Goal: Information Seeking & Learning: Compare options

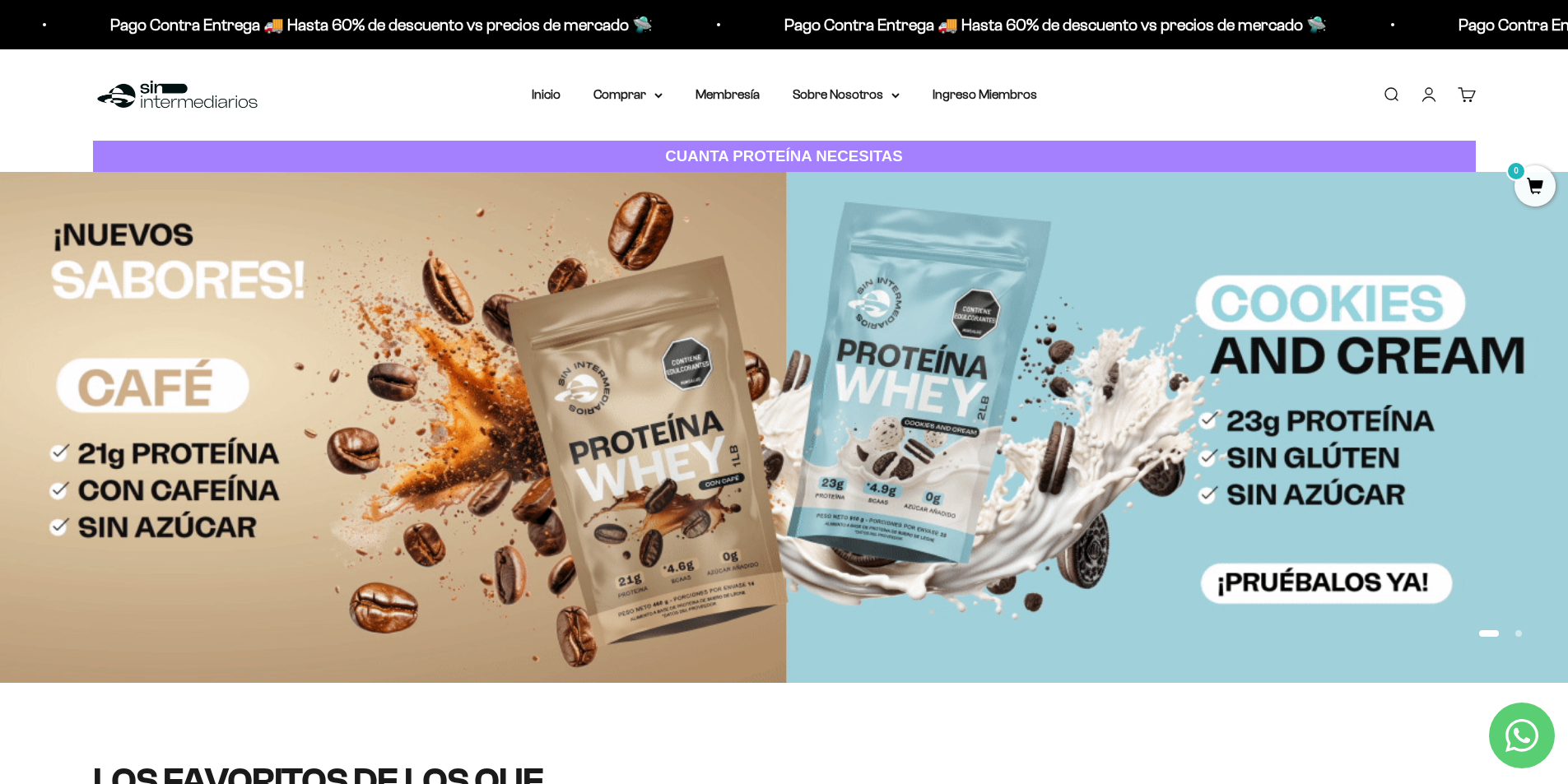
click at [735, 242] on img at bounding box center [784, 427] width 1568 height 510
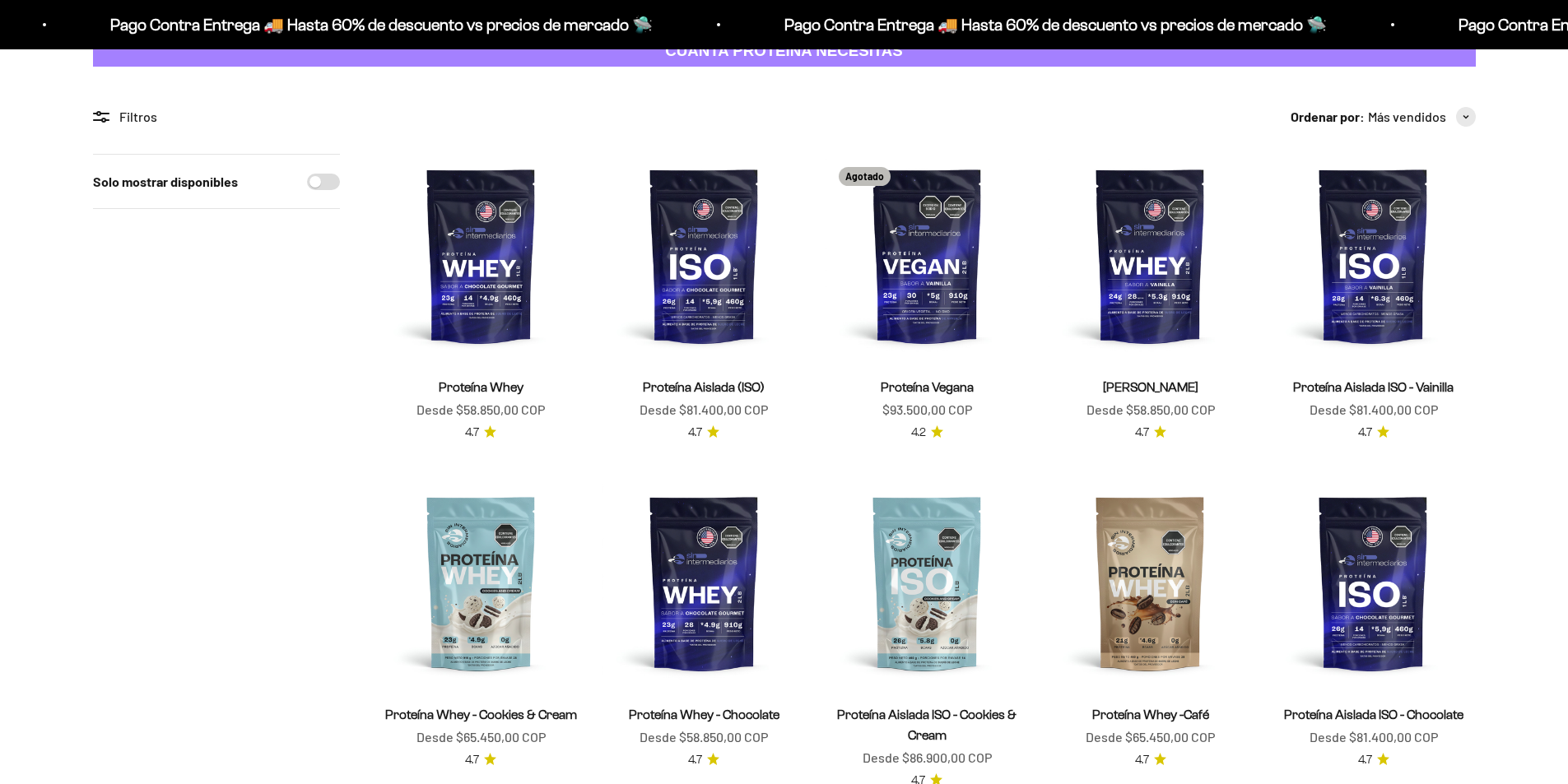
scroll to position [247, 0]
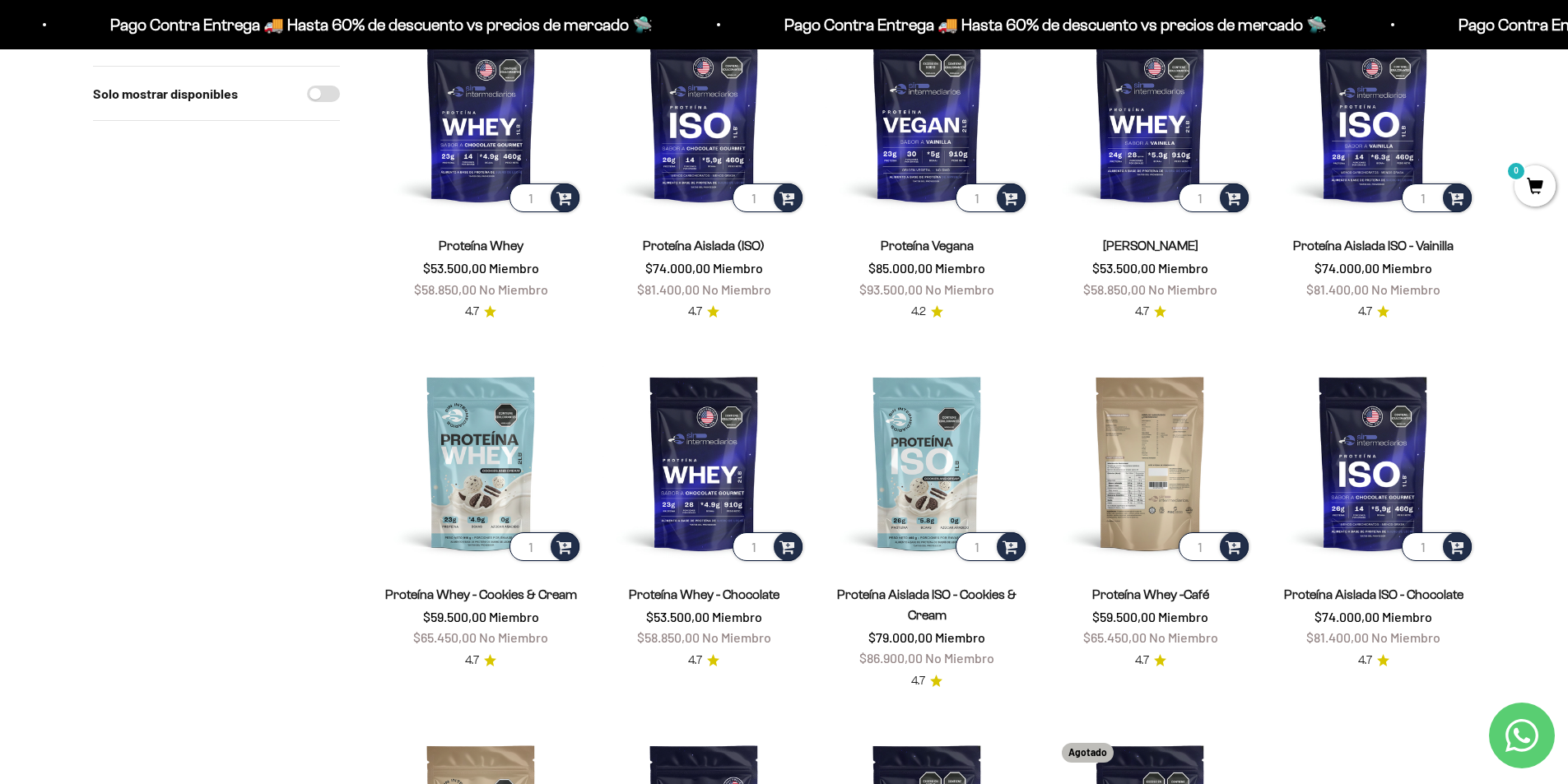
click at [1138, 408] on img at bounding box center [1150, 462] width 203 height 203
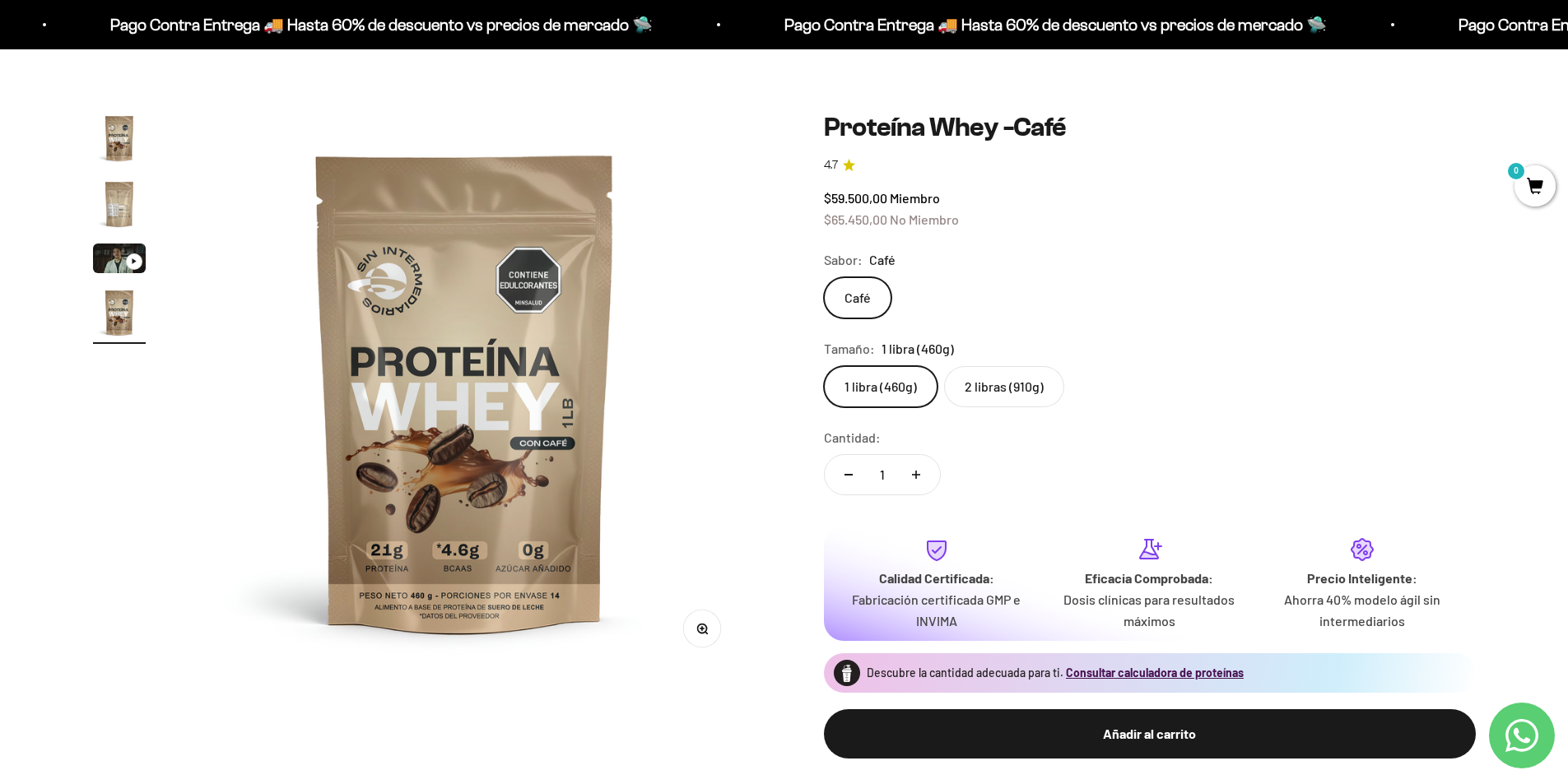
scroll to position [82, 0]
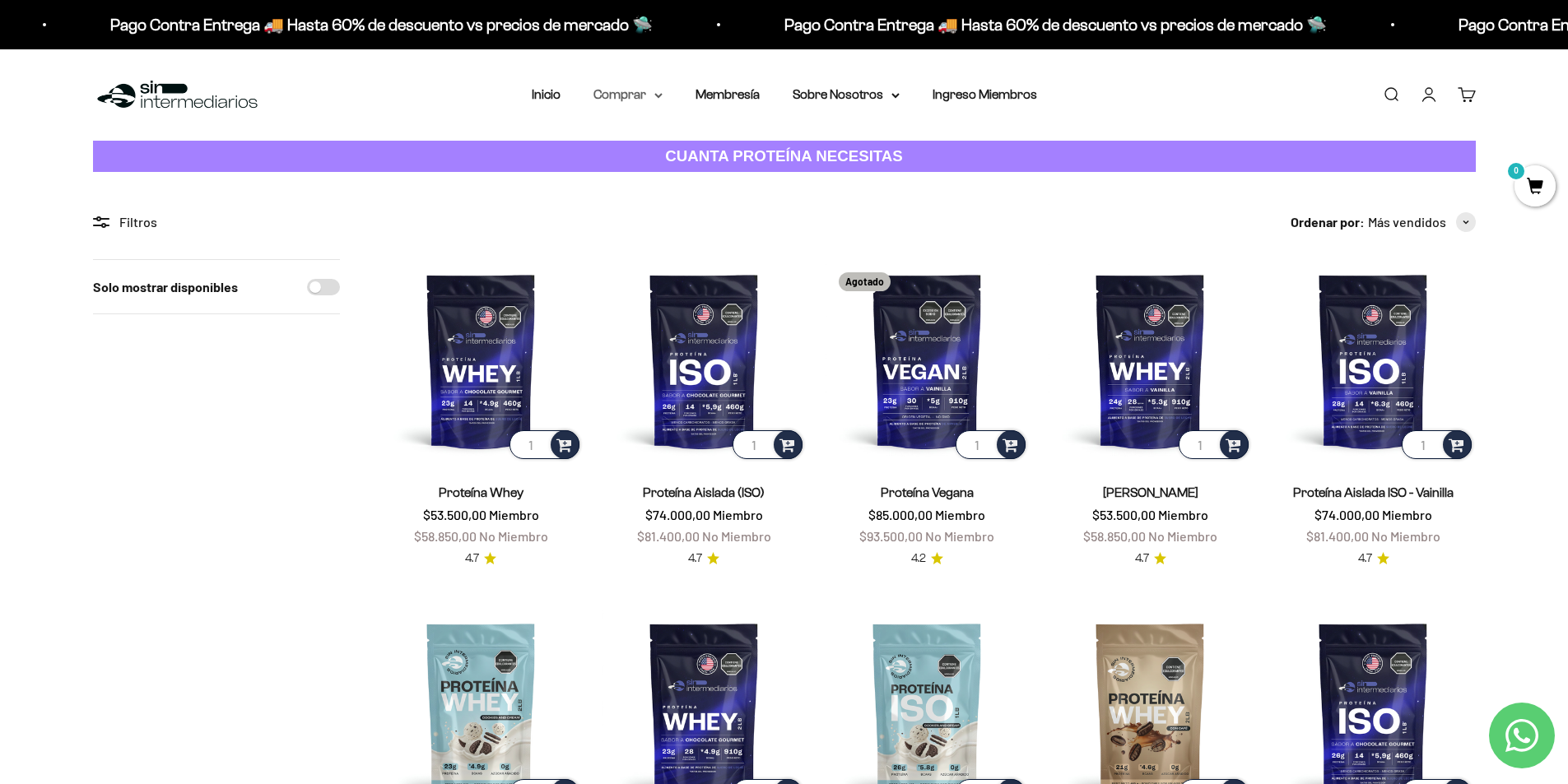
click at [647, 98] on summary "Comprar" at bounding box center [628, 95] width 69 height 22
click at [708, 241] on span "Todos Los Productos" at bounding box center [663, 239] width 121 height 14
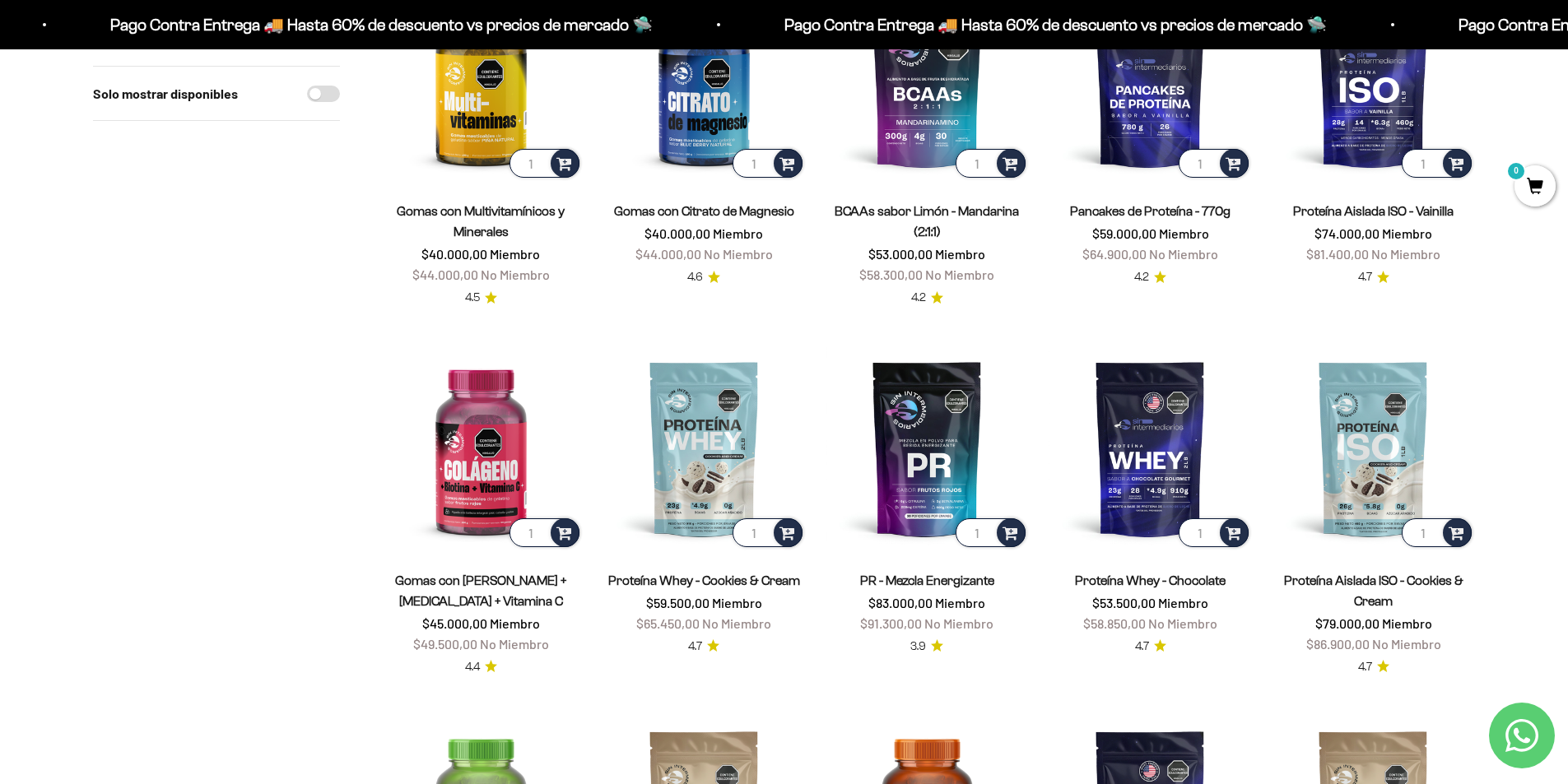
scroll to position [822, 0]
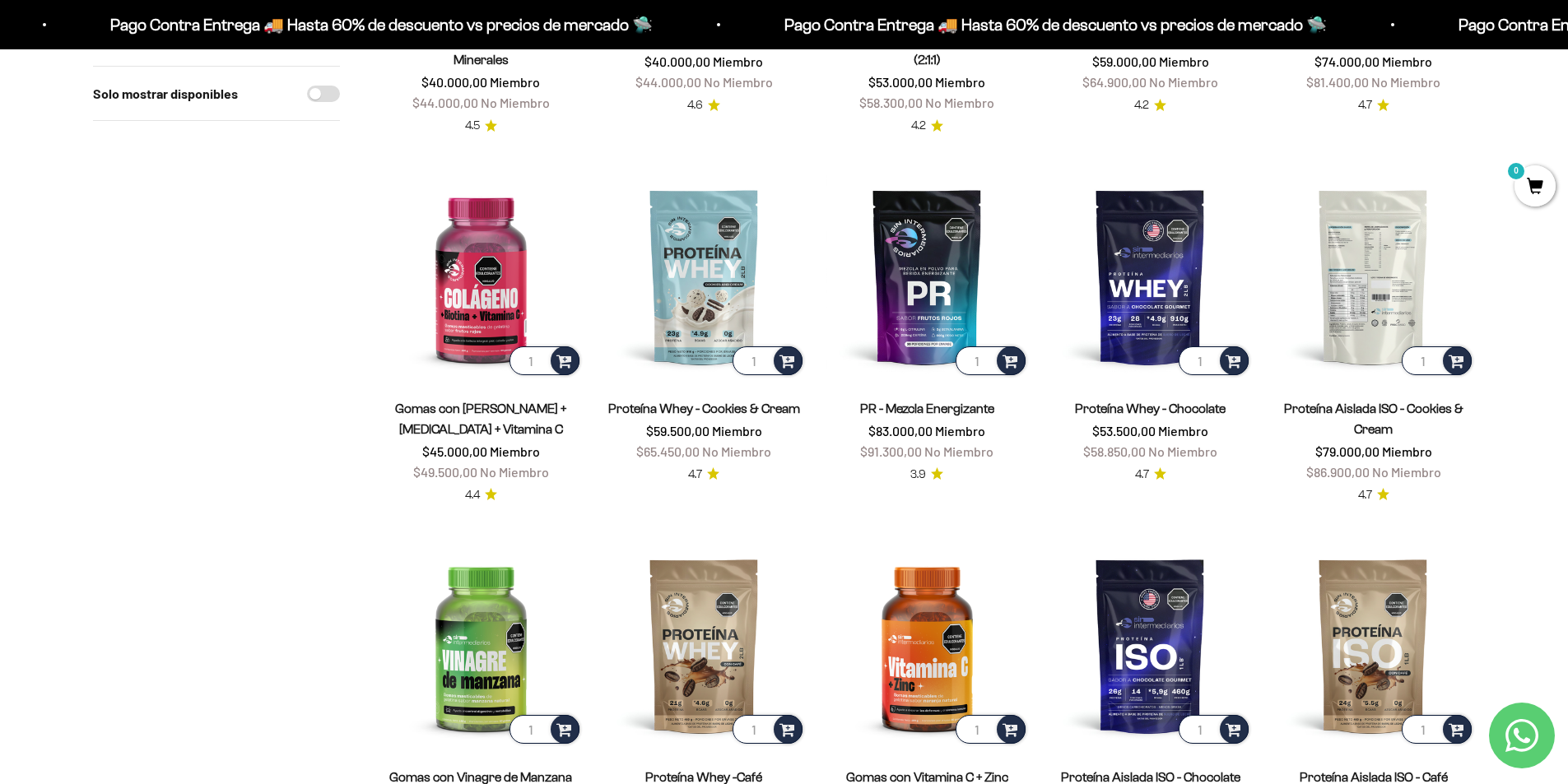
click at [1352, 264] on img at bounding box center [1373, 276] width 203 height 203
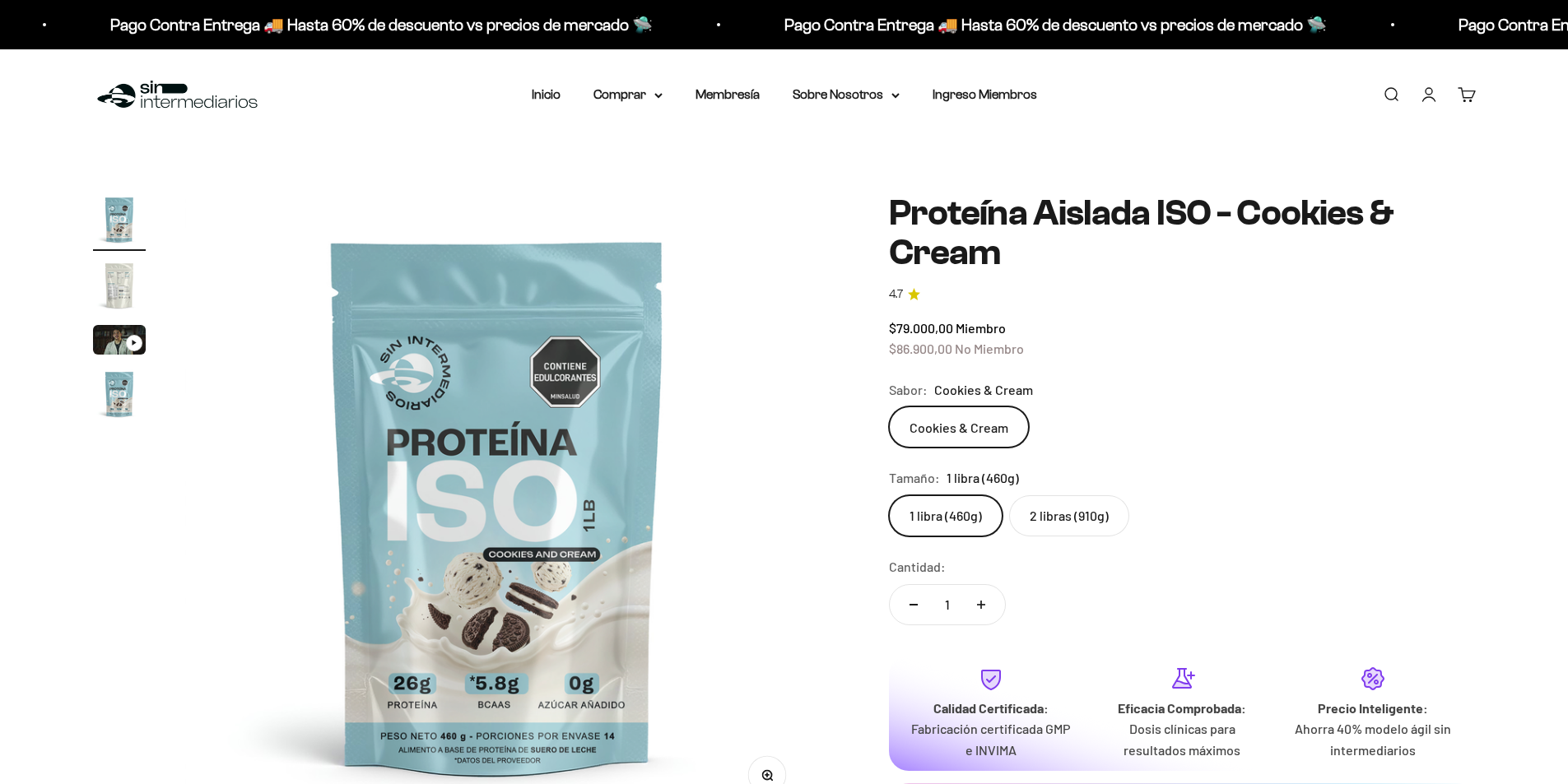
scroll to position [82, 0]
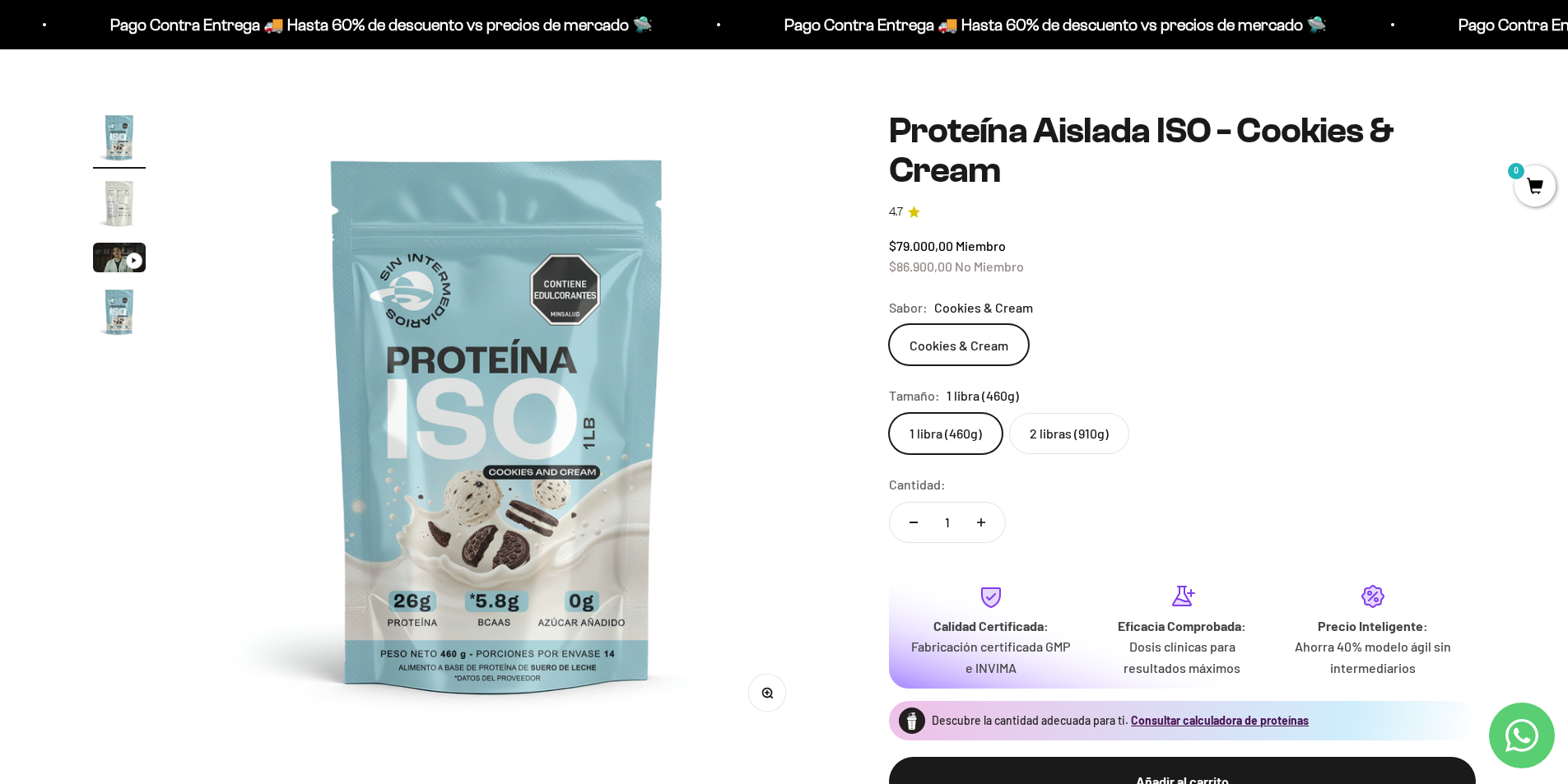
click at [1054, 428] on label "2 libras (910g)" at bounding box center [1069, 433] width 120 height 41
click at [889, 413] on input "2 libras (910g)" at bounding box center [888, 412] width 1 height 1
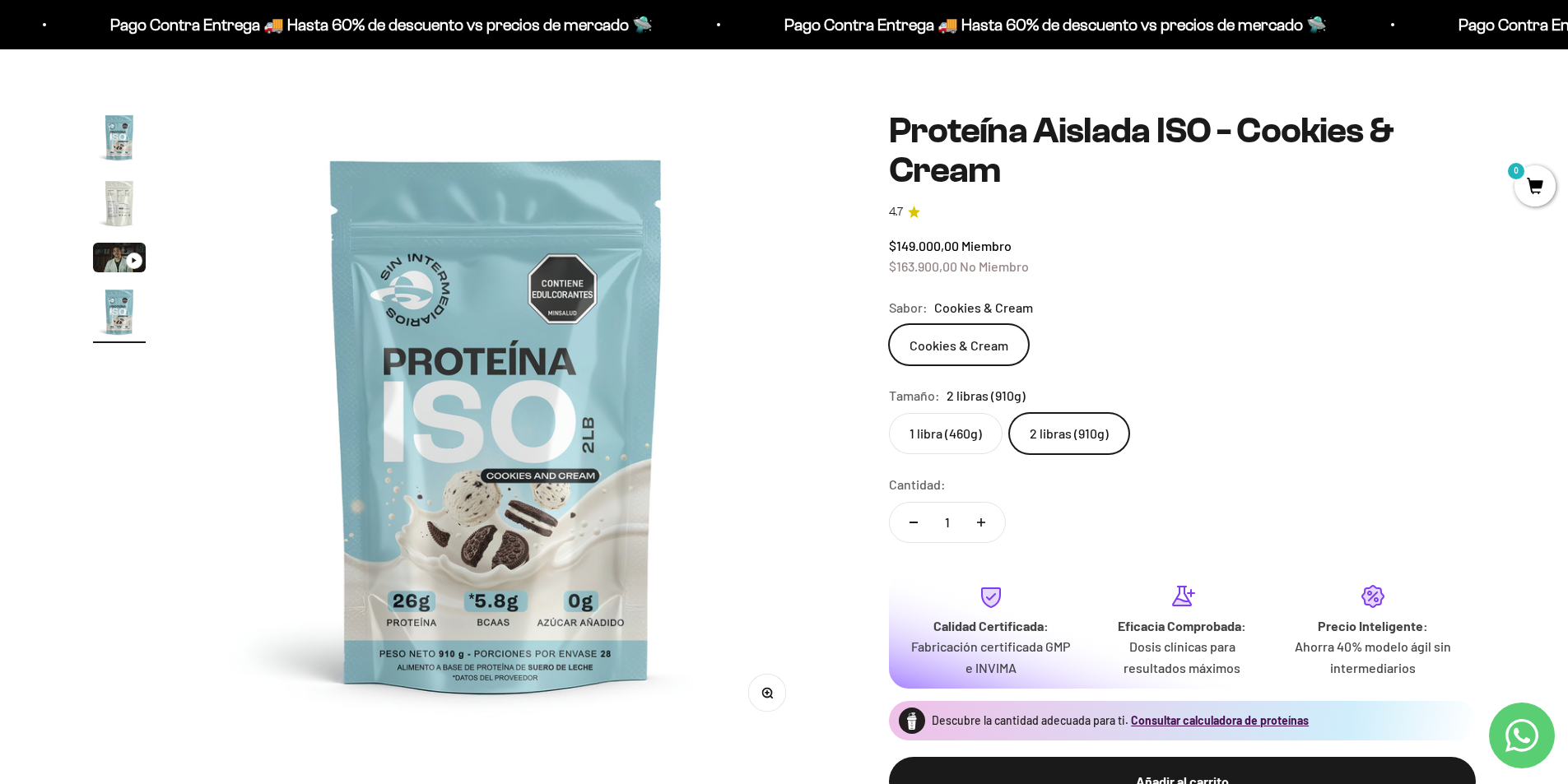
scroll to position [0, 1933]
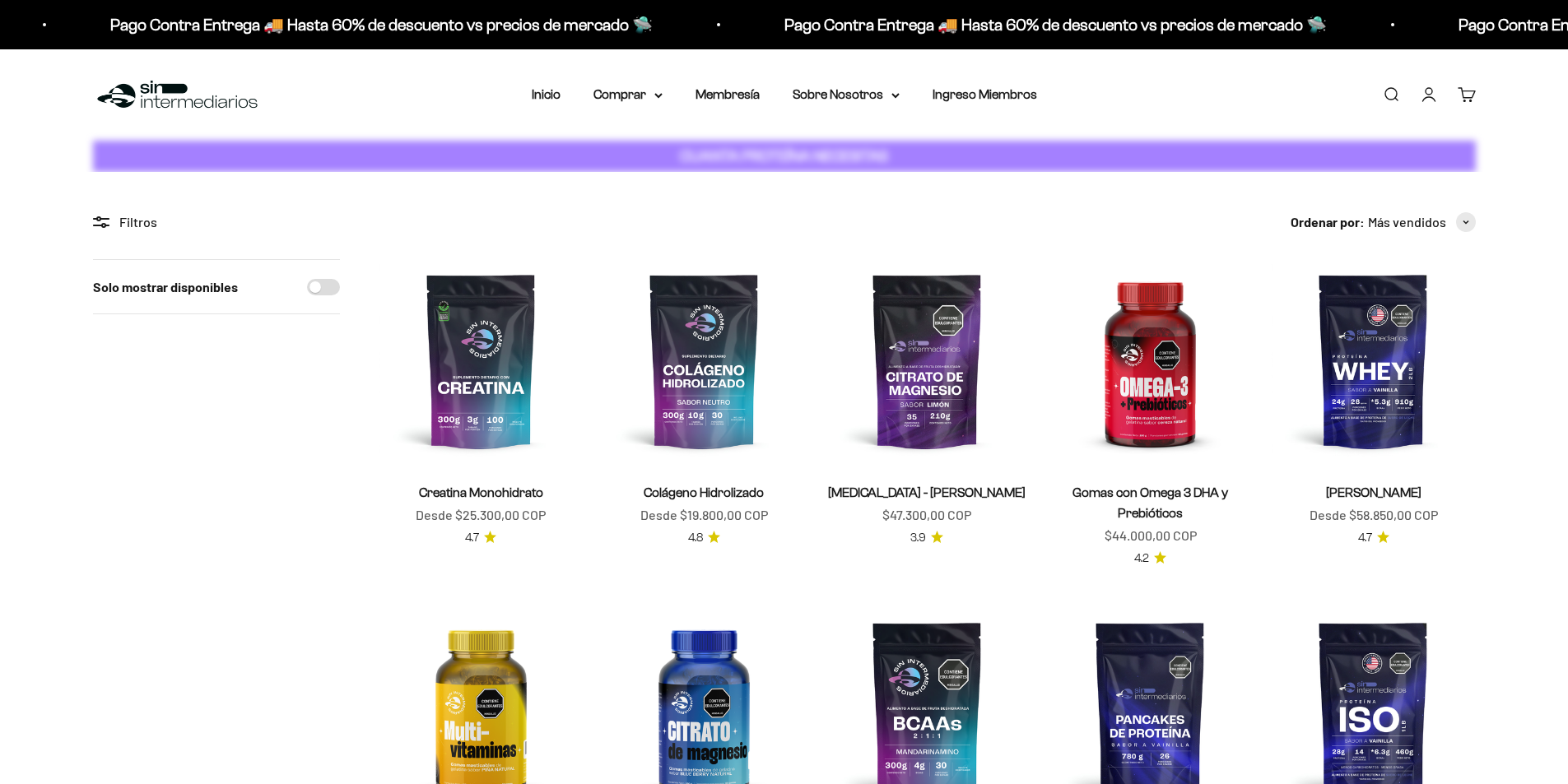
scroll to position [822, 0]
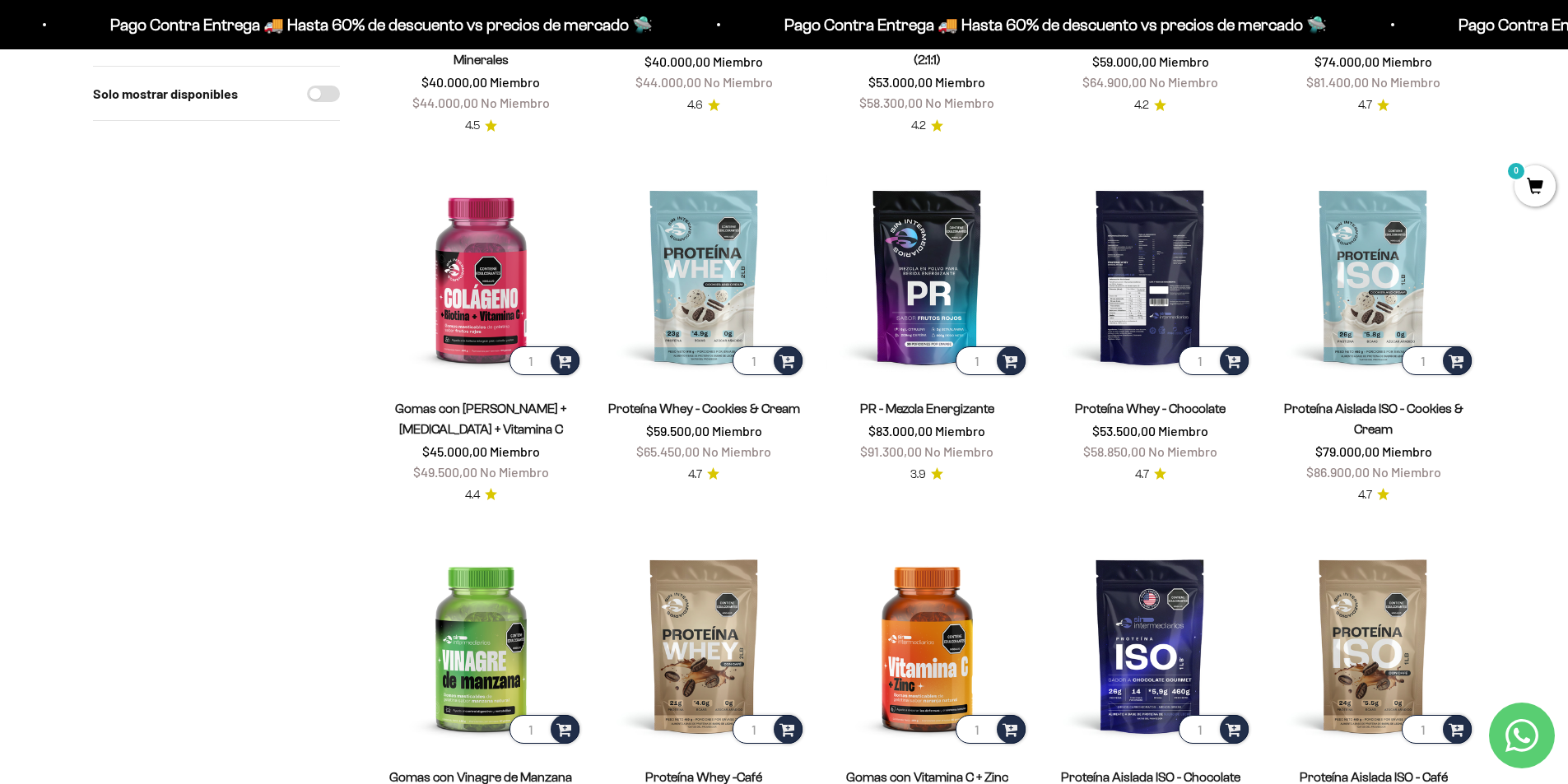
click at [1146, 257] on img at bounding box center [1150, 276] width 203 height 203
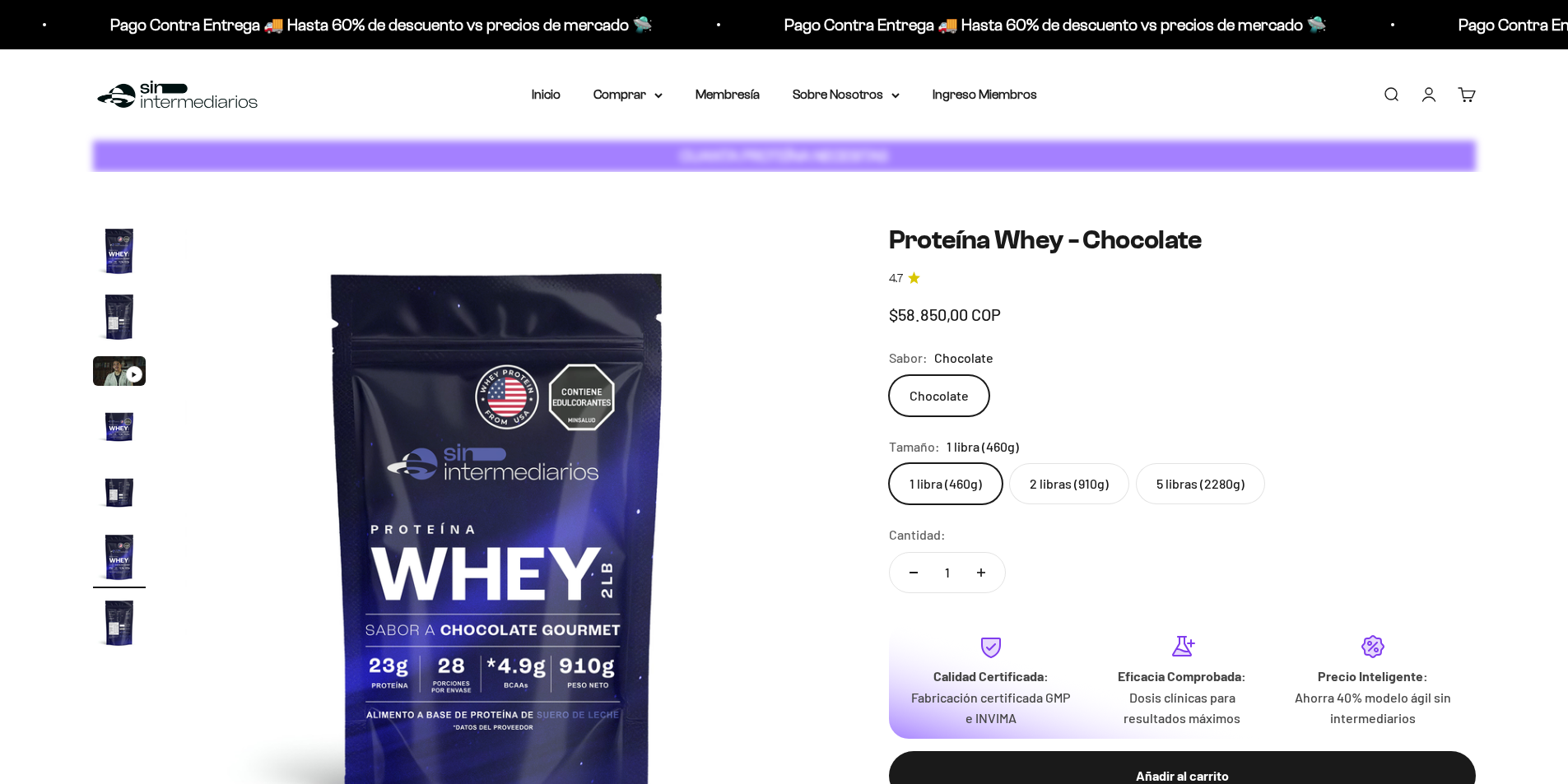
scroll to position [0, 3223]
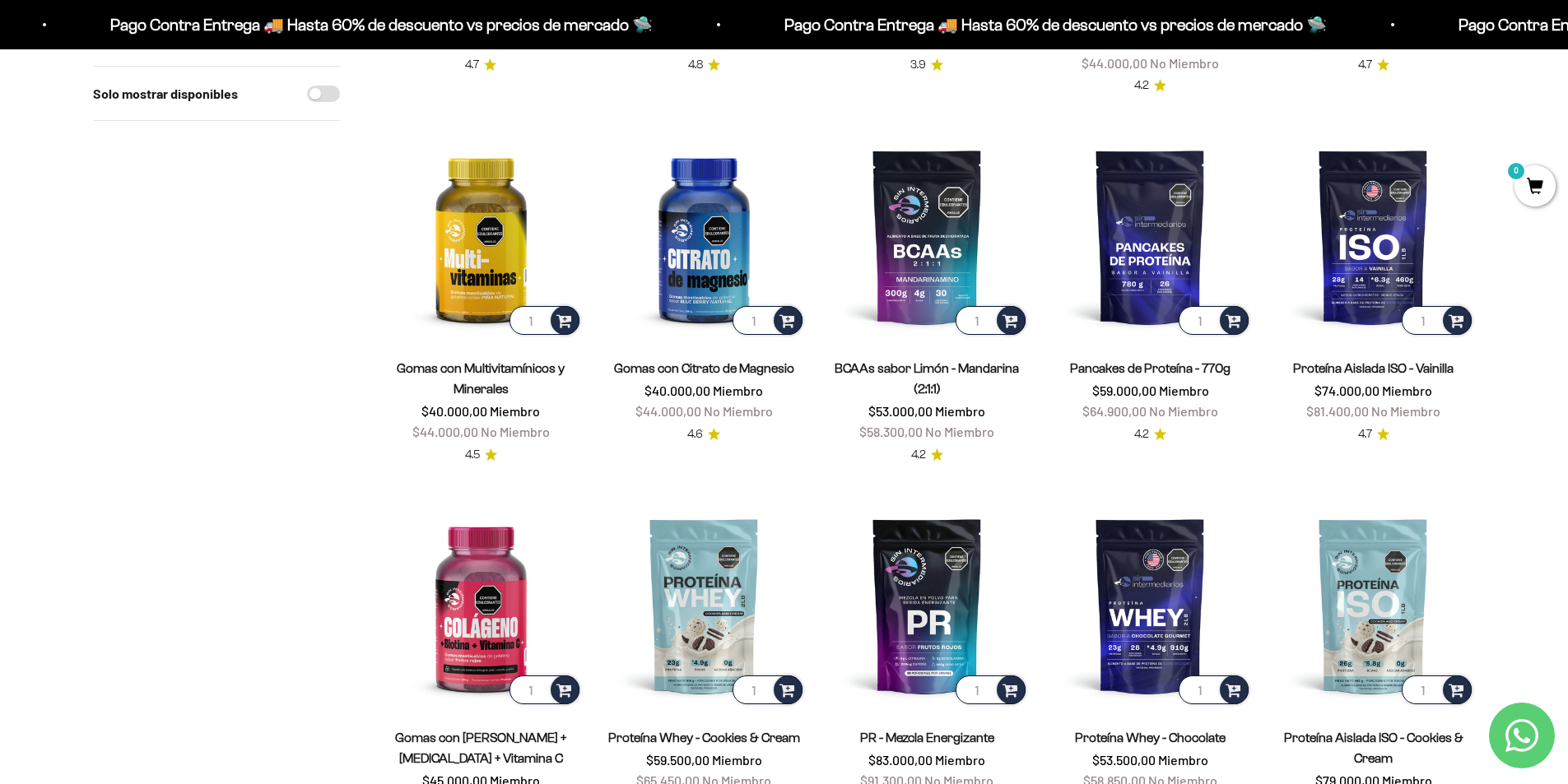
scroll to position [741, 0]
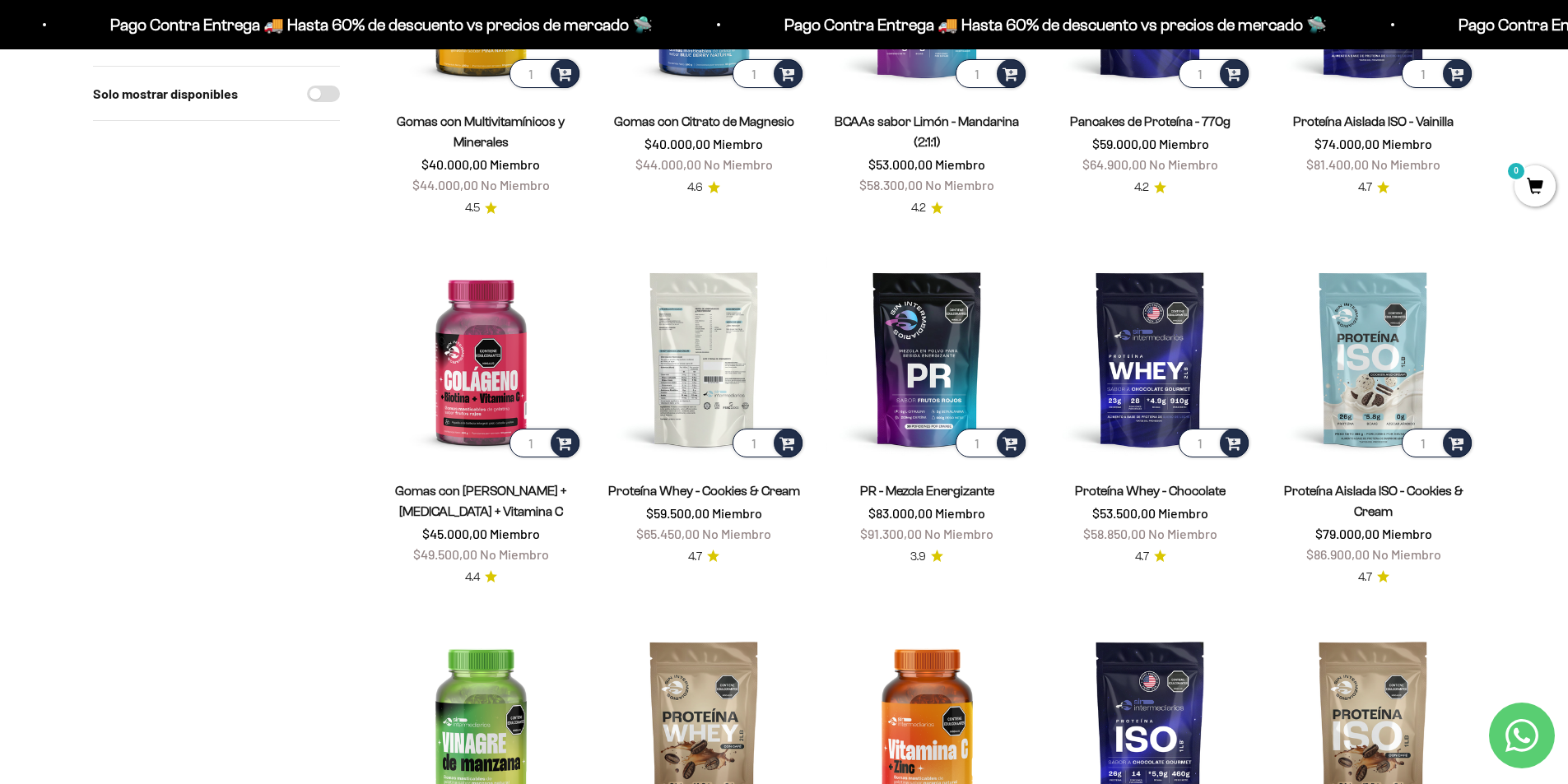
click at [724, 338] on img at bounding box center [704, 358] width 203 height 203
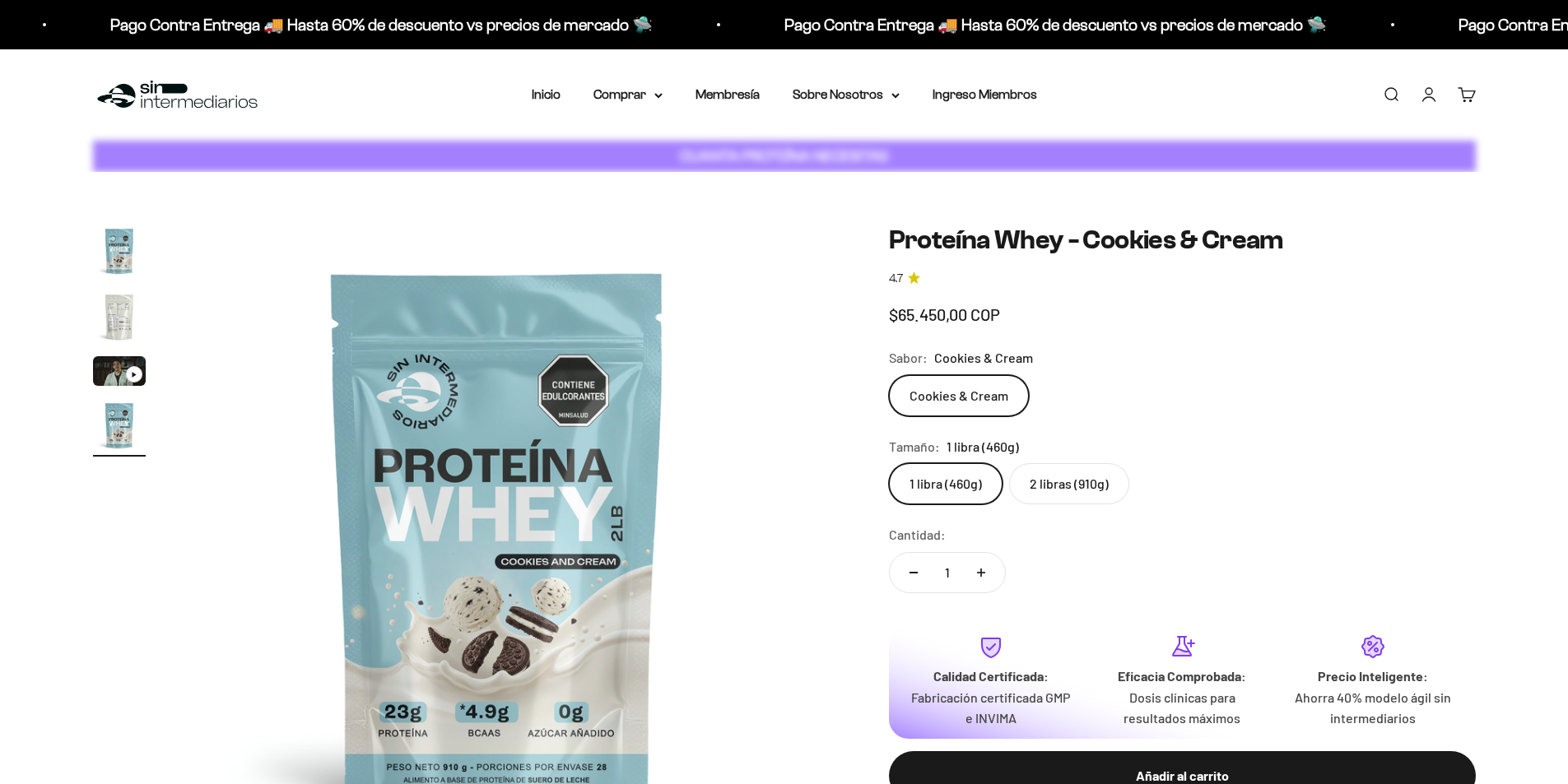
scroll to position [0, 1934]
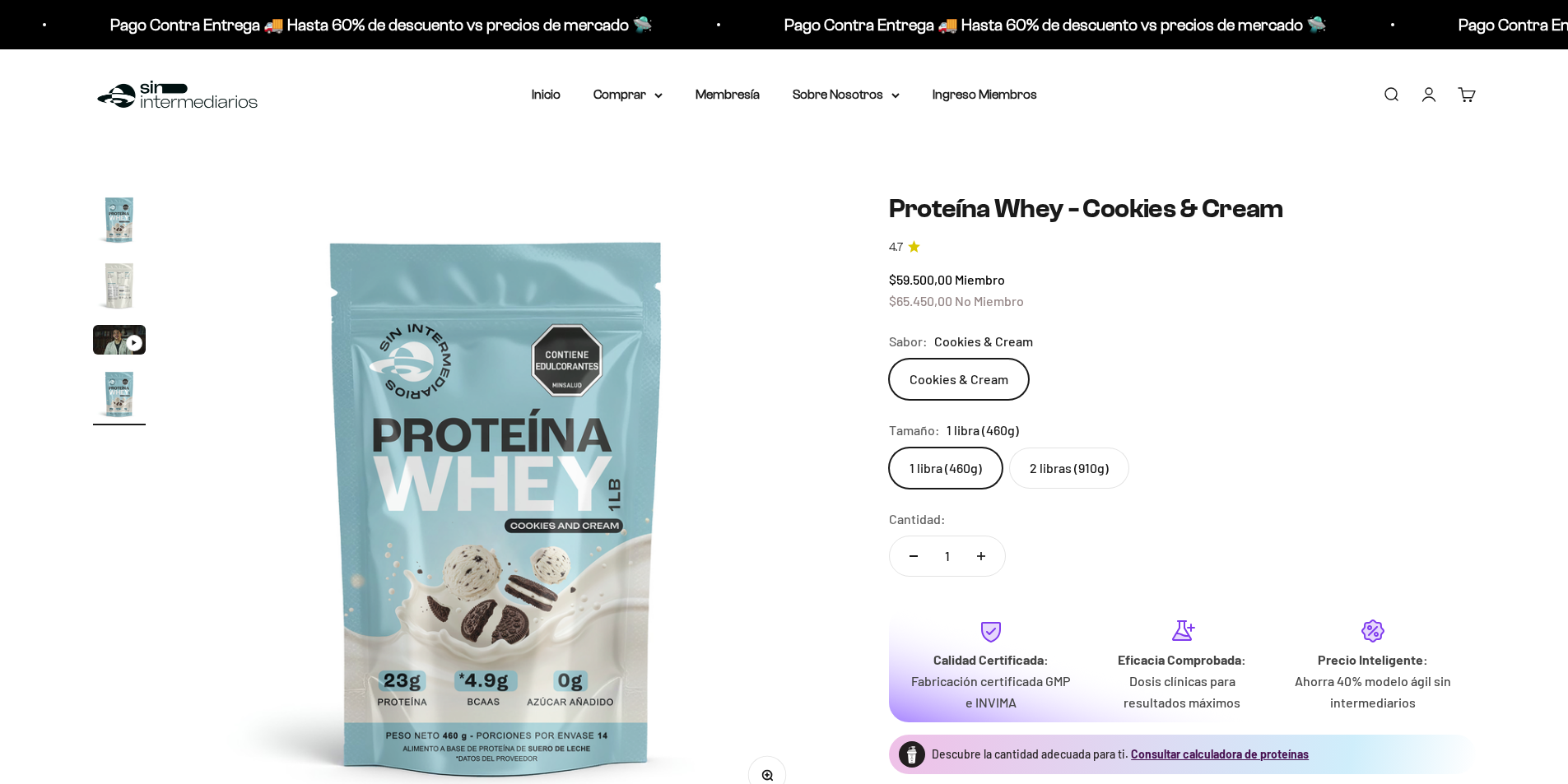
click at [1050, 485] on label "2 libras (910g)" at bounding box center [1069, 467] width 120 height 41
click at [889, 448] on input "2 libras (910g)" at bounding box center [888, 447] width 1 height 1
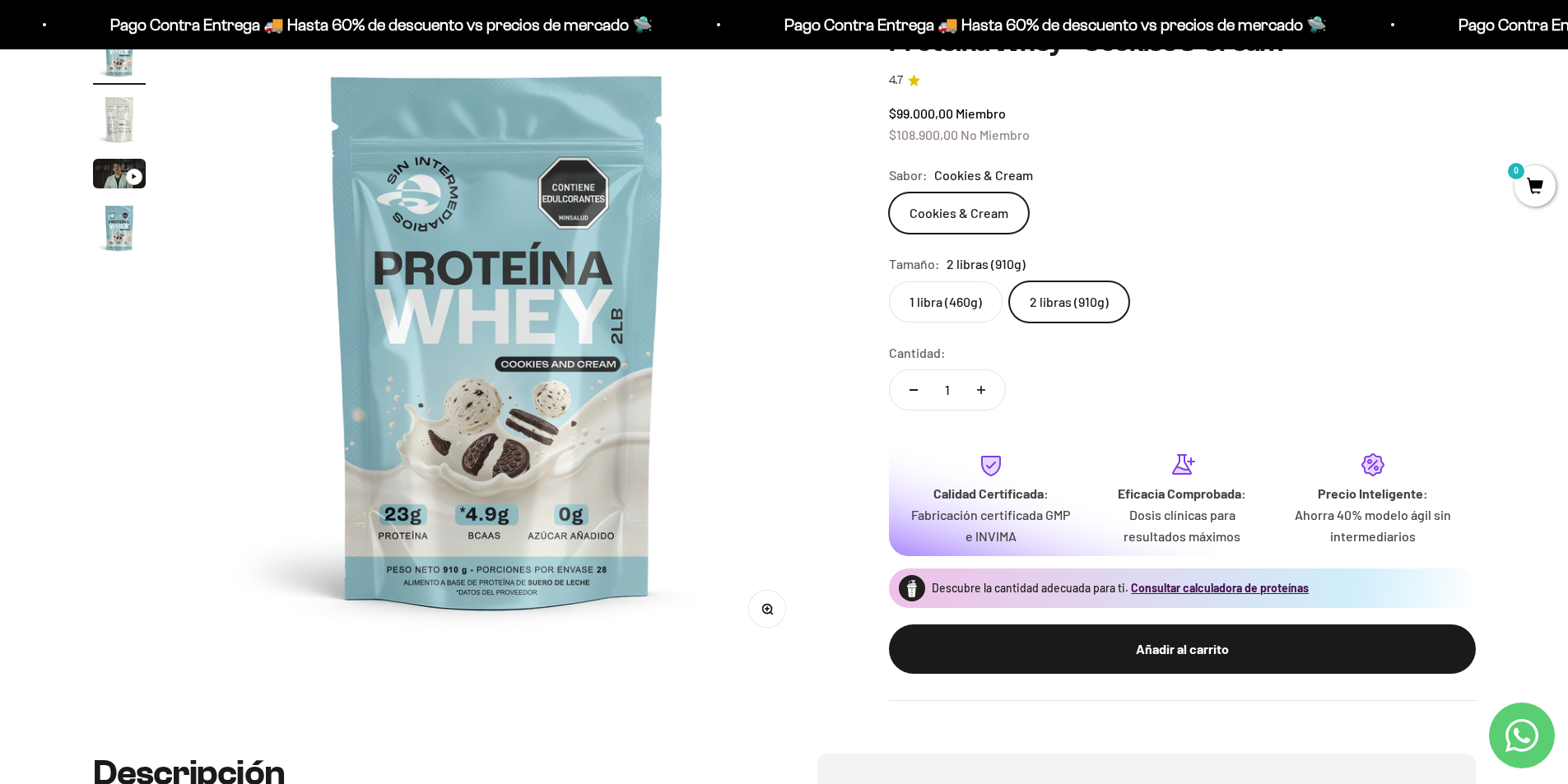
scroll to position [165, 0]
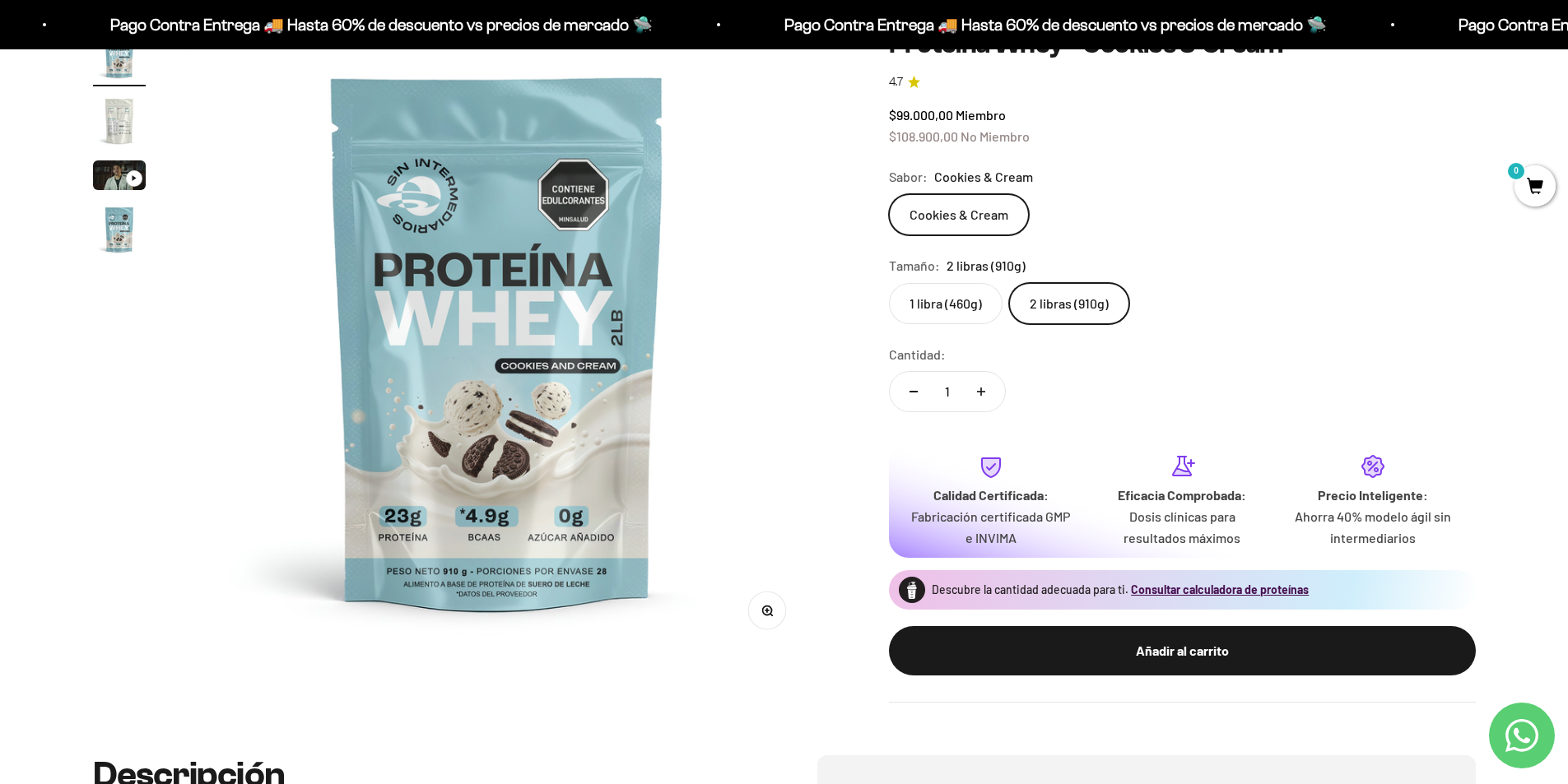
click at [961, 310] on label "1 libra (460g)" at bounding box center [945, 303] width 114 height 41
click at [889, 283] on input "1 libra (460g)" at bounding box center [888, 282] width 1 height 1
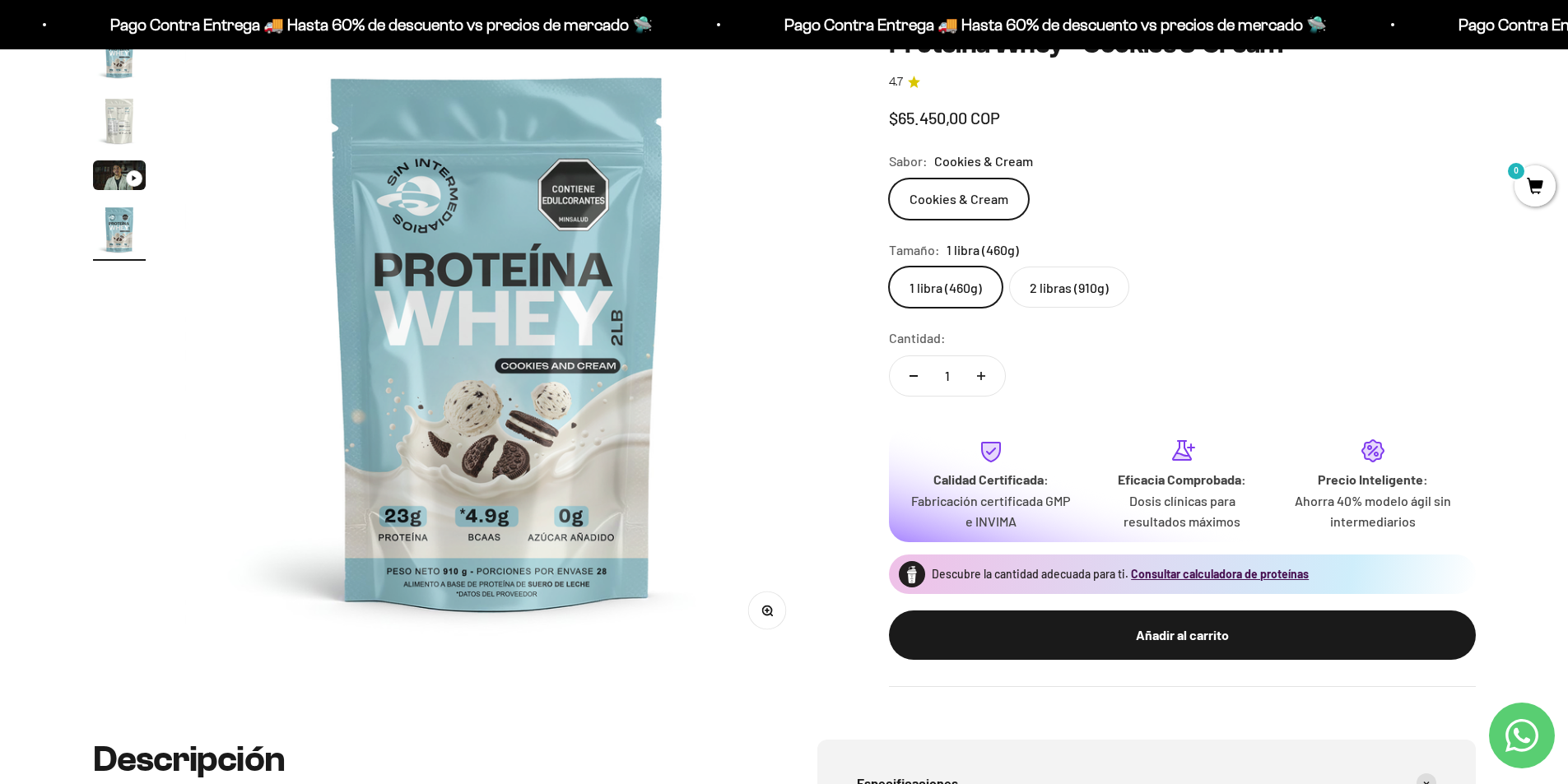
scroll to position [0, 1934]
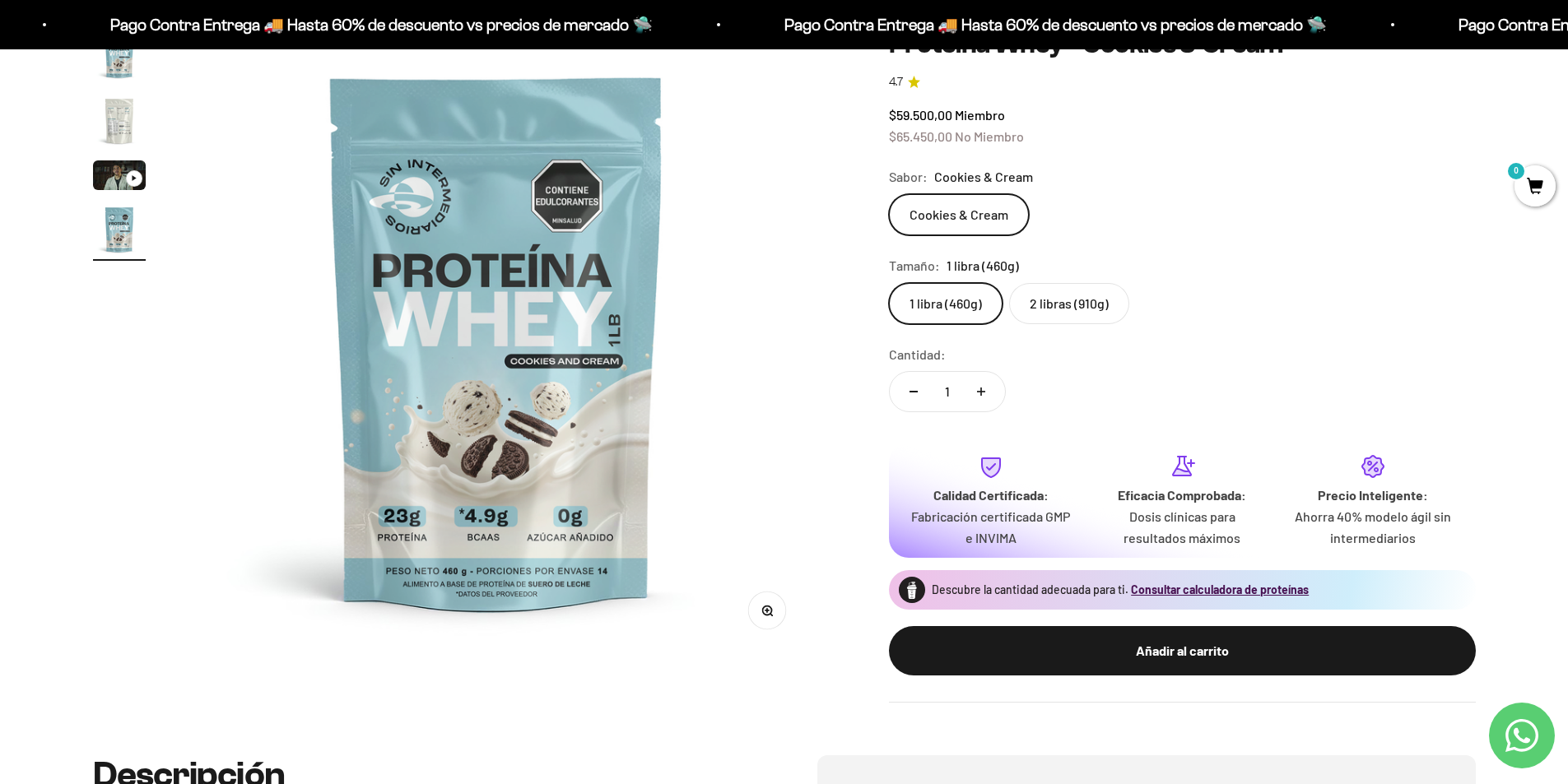
click at [1058, 302] on label "2 libras (910g)" at bounding box center [1069, 303] width 120 height 41
click at [889, 283] on input "2 libras (910g)" at bounding box center [888, 282] width 1 height 1
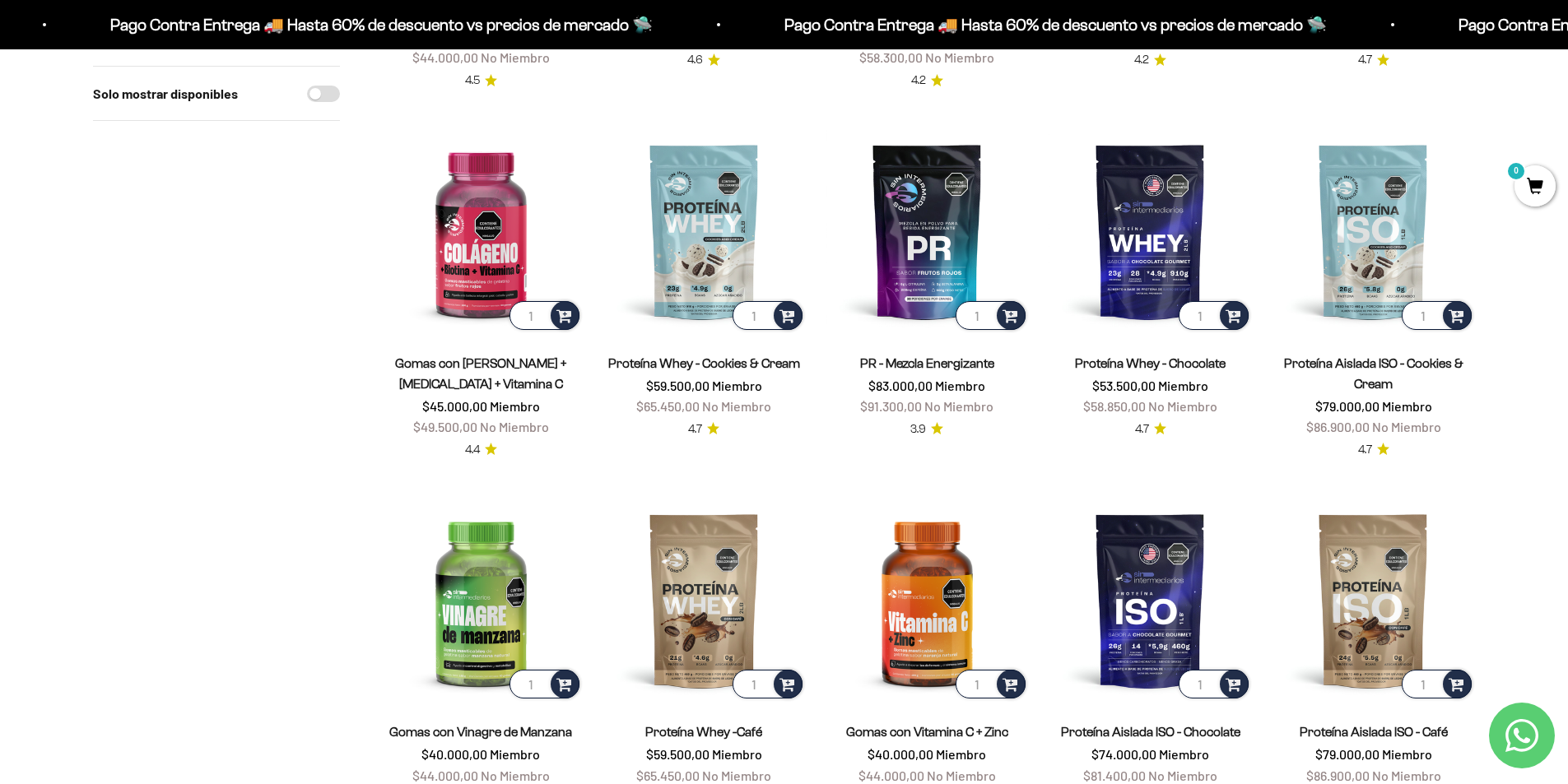
scroll to position [1069, 0]
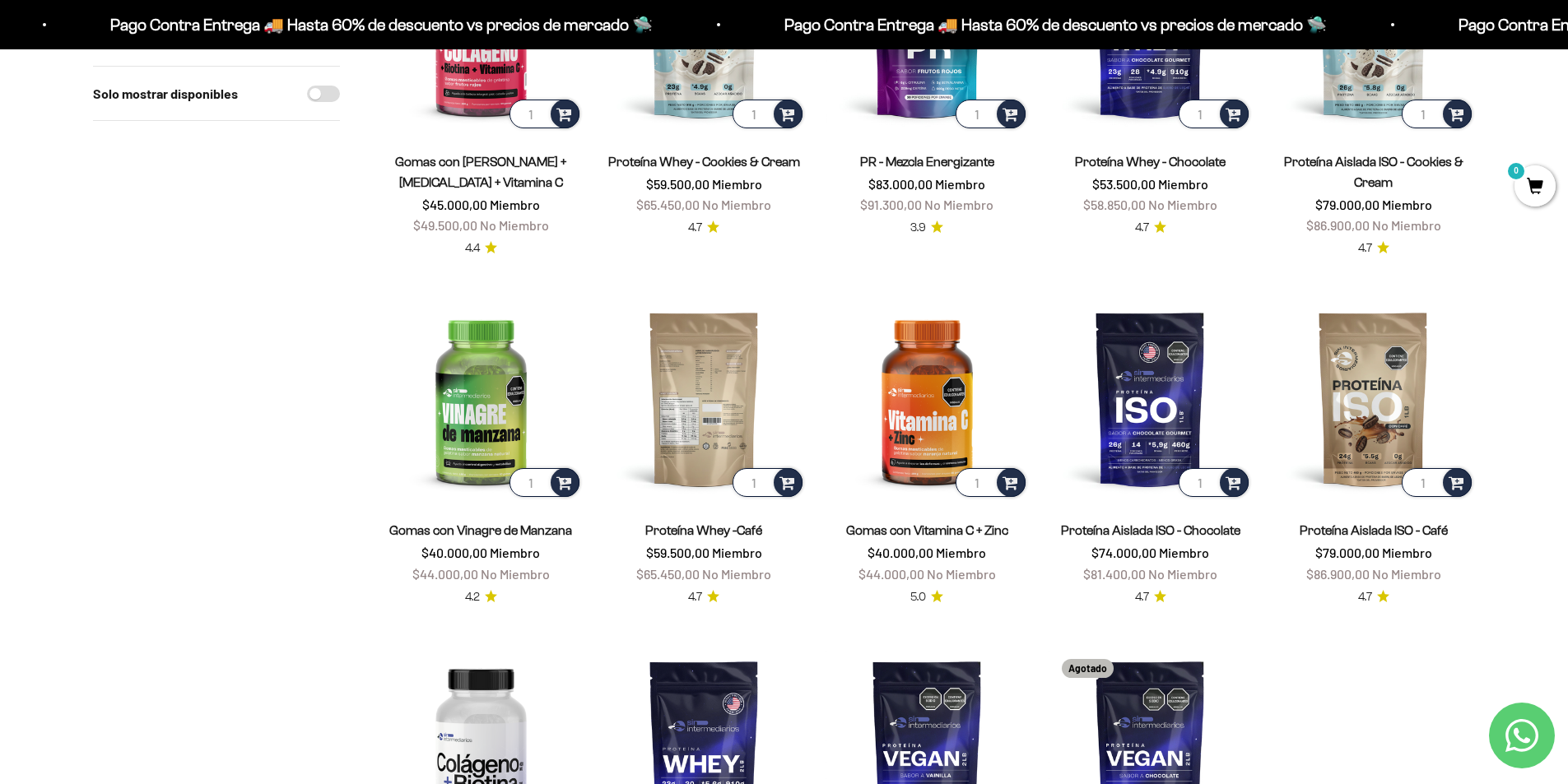
click at [712, 384] on img at bounding box center [704, 398] width 203 height 203
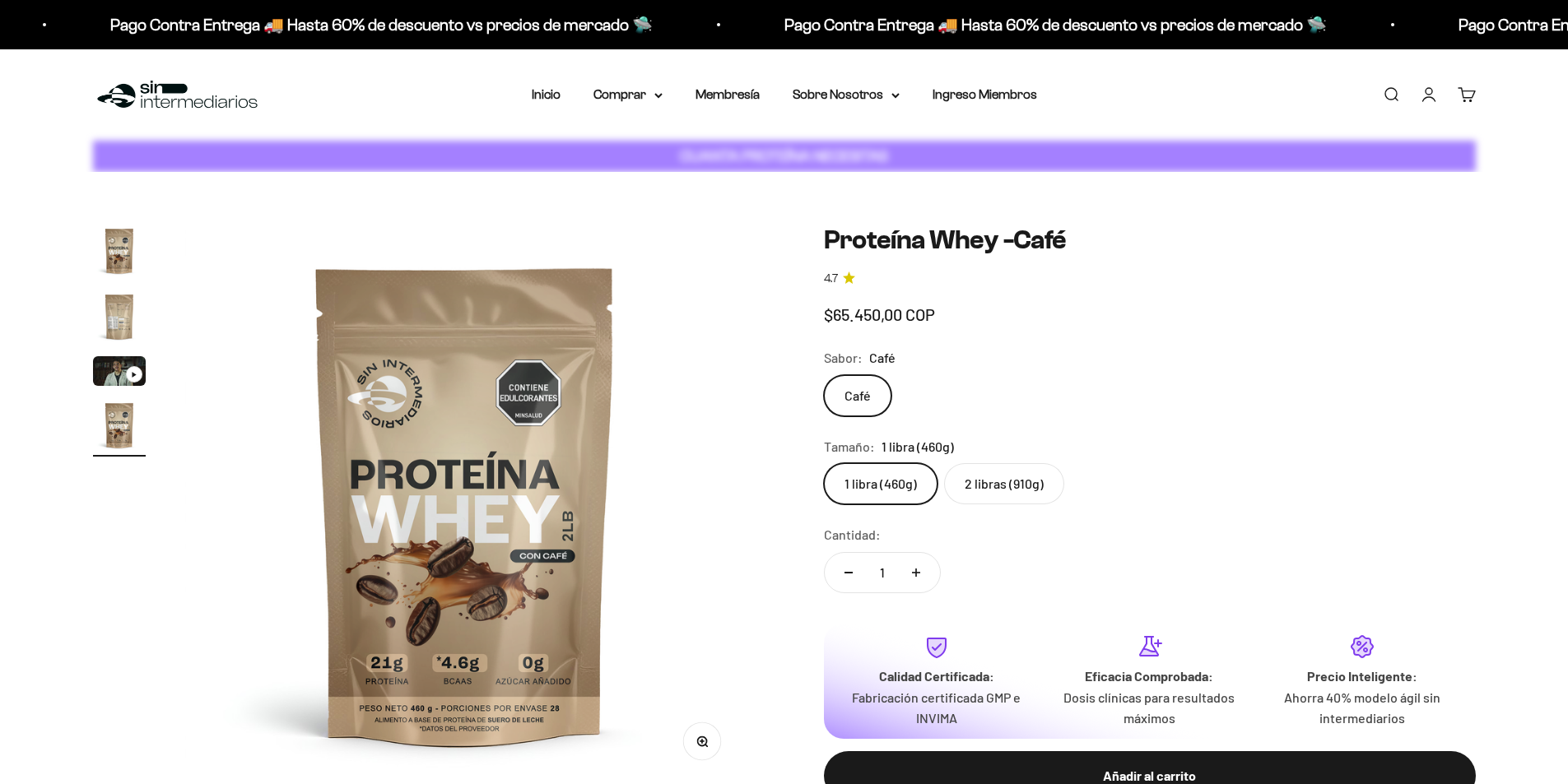
scroll to position [0, 1738]
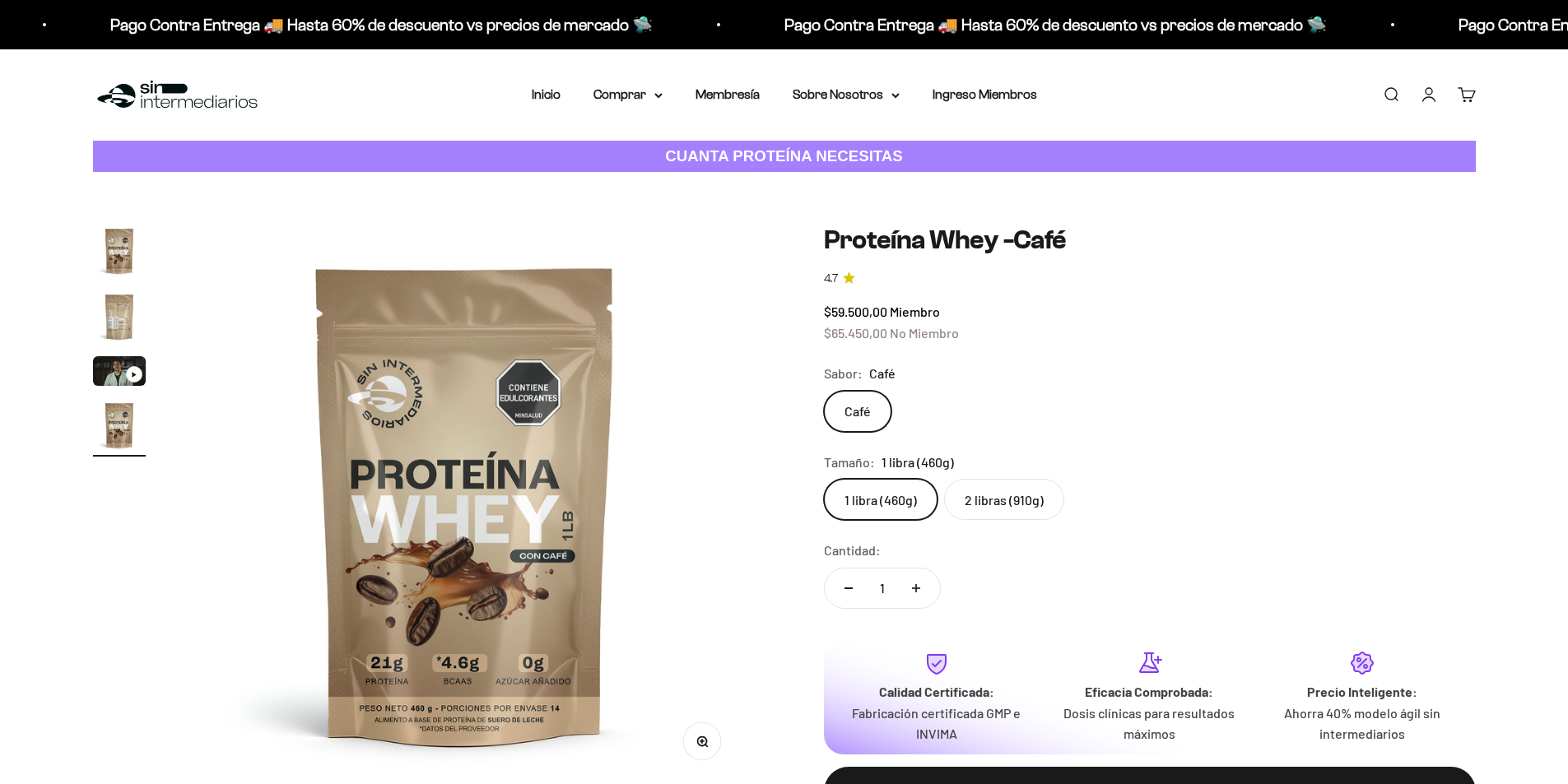
click at [1017, 484] on label "2 libras (910g)" at bounding box center [1004, 499] width 120 height 41
click at [823, 479] on input "2 libras (910g)" at bounding box center [823, 478] width 1 height 1
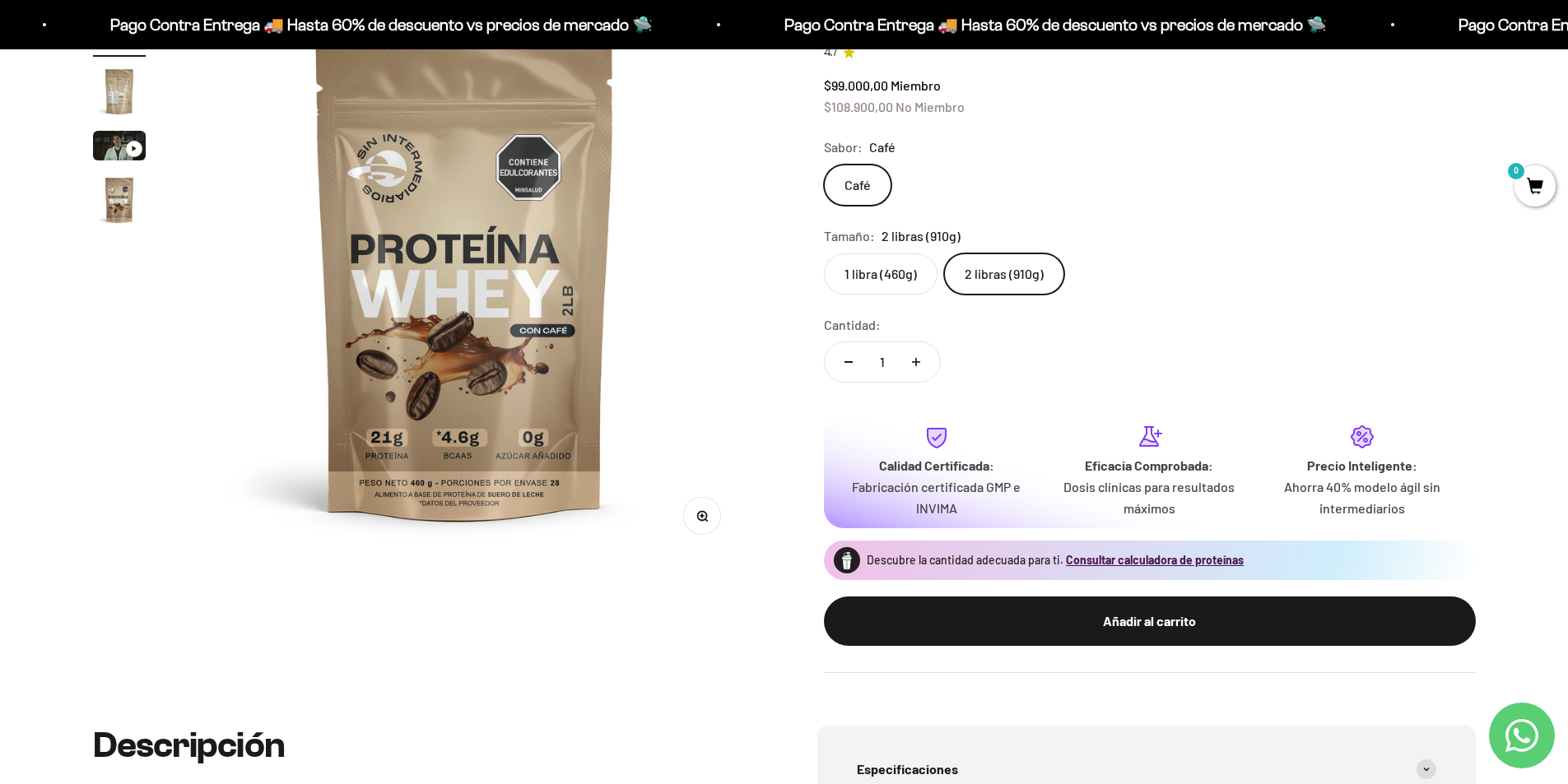
scroll to position [165, 0]
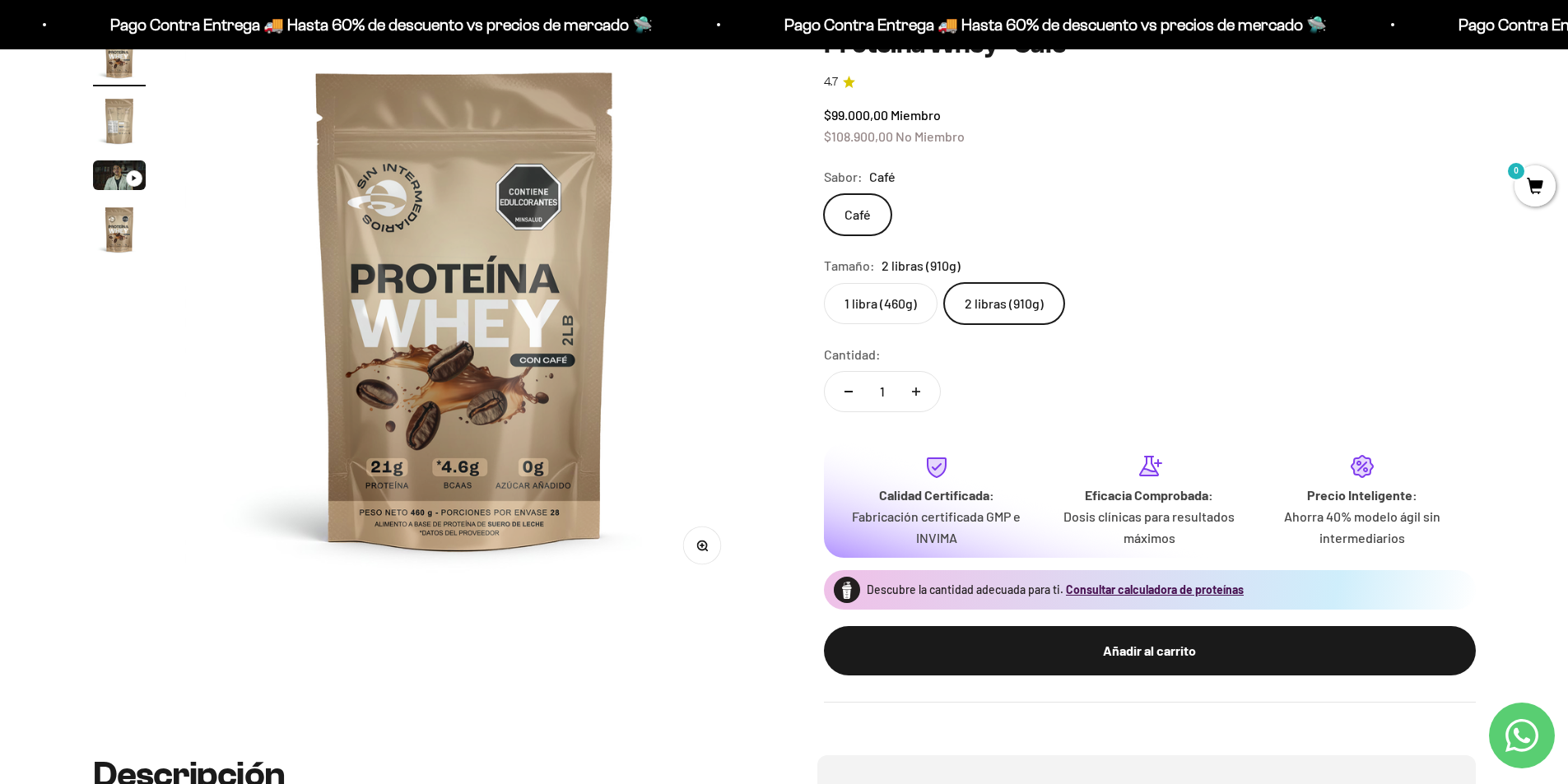
click at [115, 114] on img "Ir al artículo 2" at bounding box center [119, 121] width 53 height 53
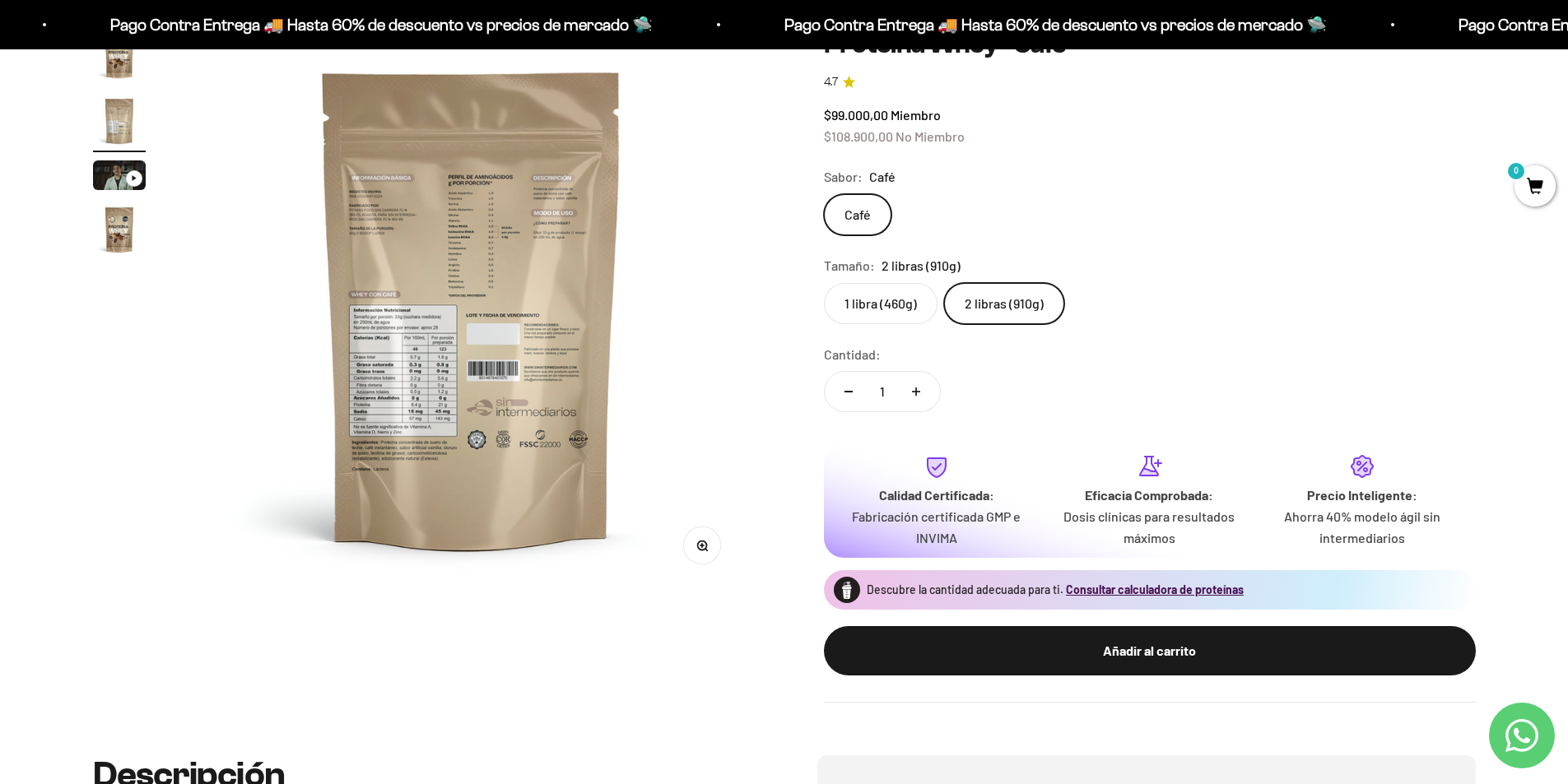
scroll to position [0, 580]
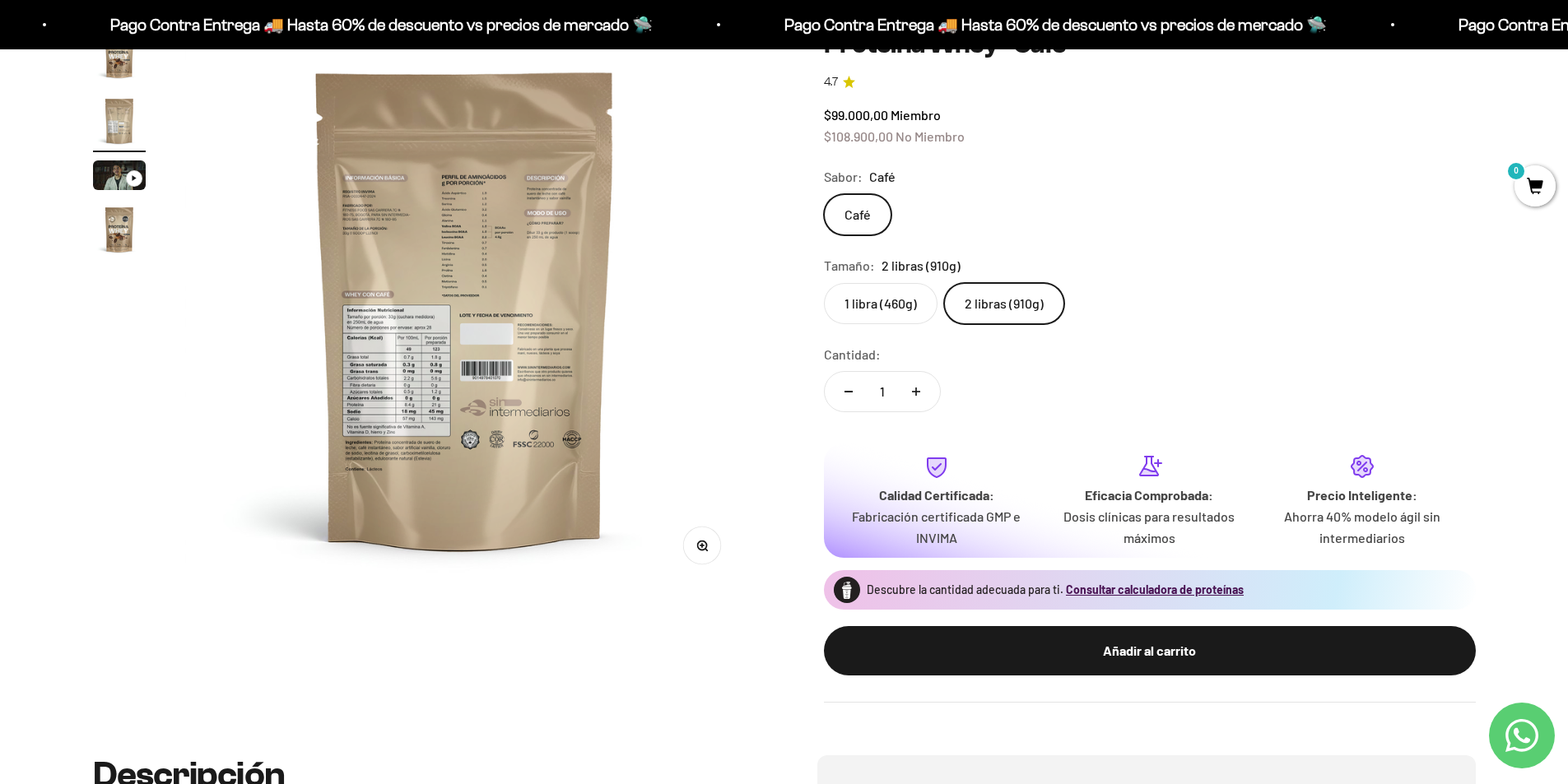
click at [107, 234] on img "Ir al artículo 4" at bounding box center [119, 229] width 53 height 53
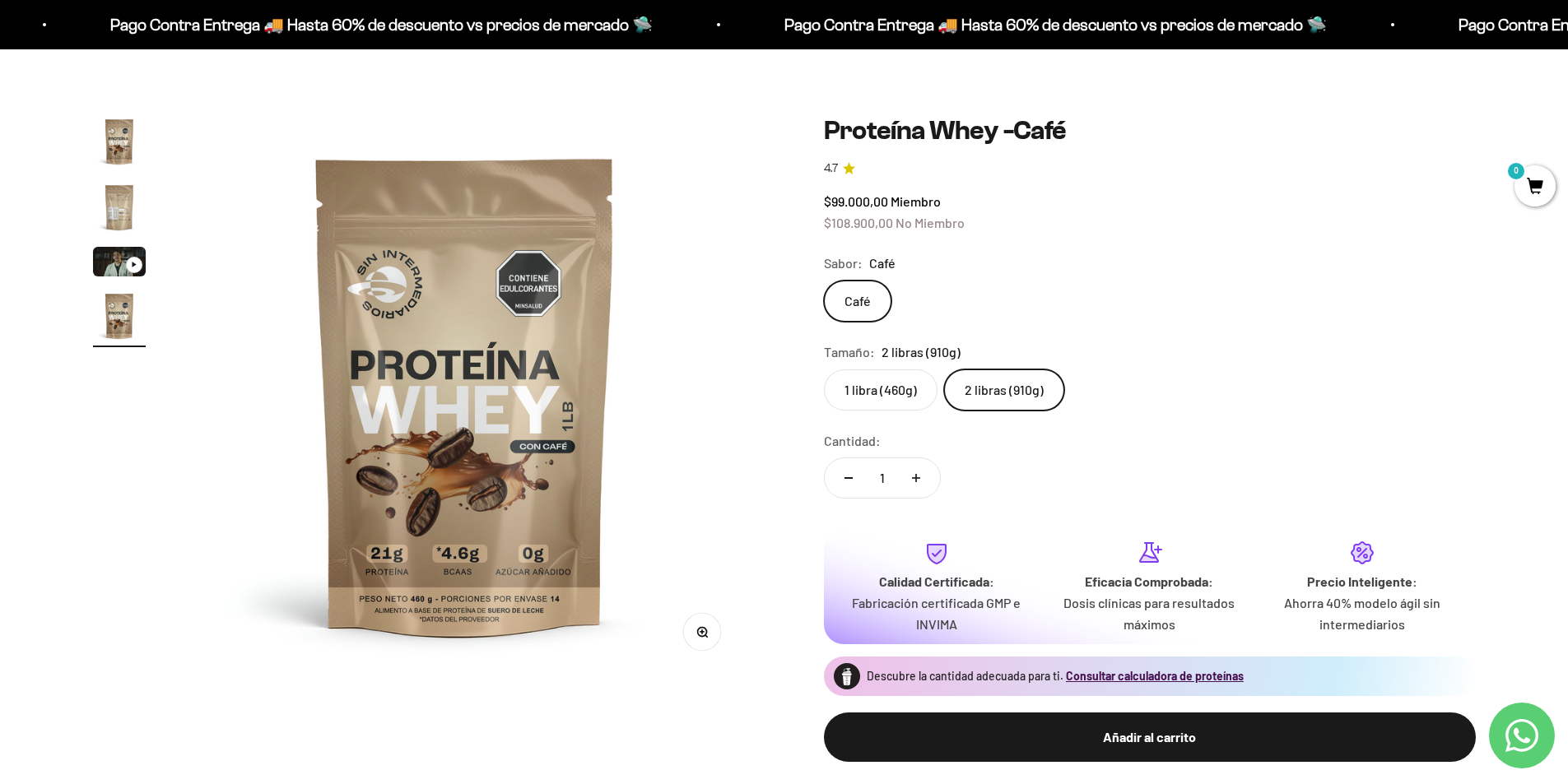
scroll to position [0, 0]
